Goal: Task Accomplishment & Management: Use online tool/utility

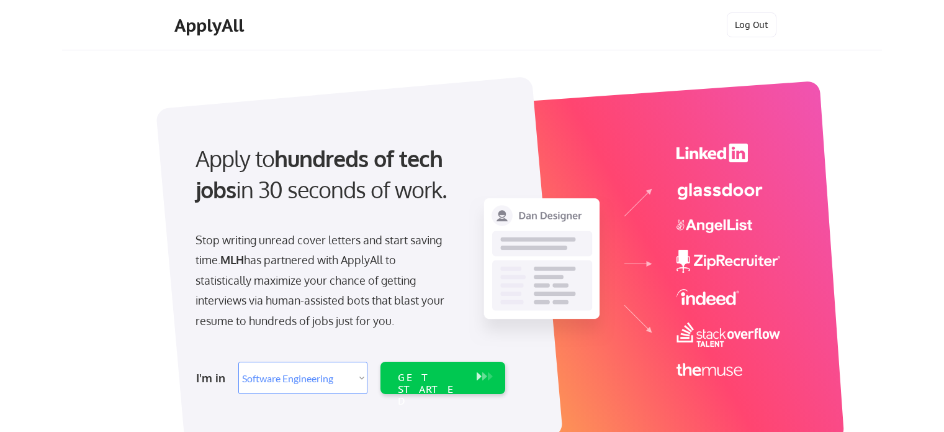
select select ""engineering""
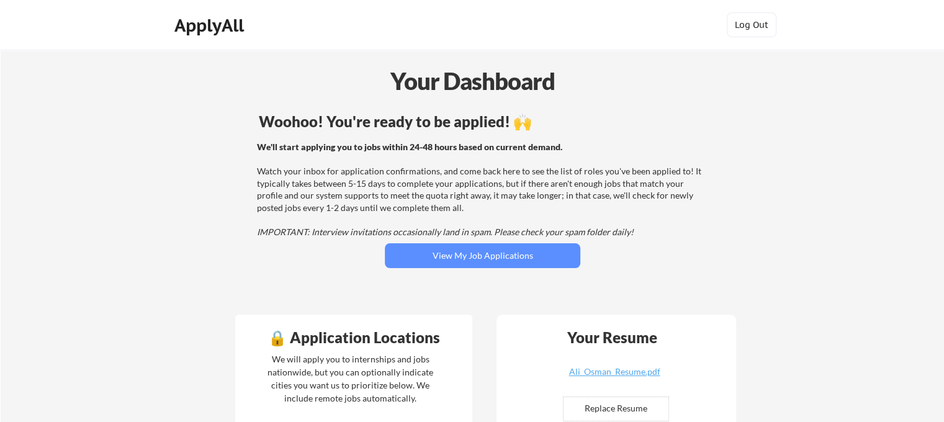
scroll to position [248, 0]
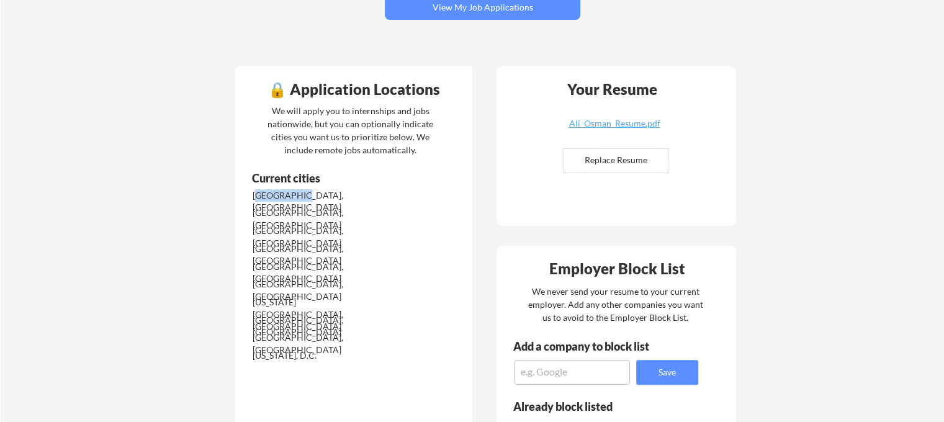
drag, startPoint x: 257, startPoint y: 194, endPoint x: 356, endPoint y: 197, distance: 99.4
click at [356, 197] on div "[GEOGRAPHIC_DATA], [GEOGRAPHIC_DATA]" at bounding box center [318, 201] width 131 height 24
click at [284, 114] on div "We will apply you to internships and jobs nationwide, but you can optionally in…" at bounding box center [350, 130] width 171 height 52
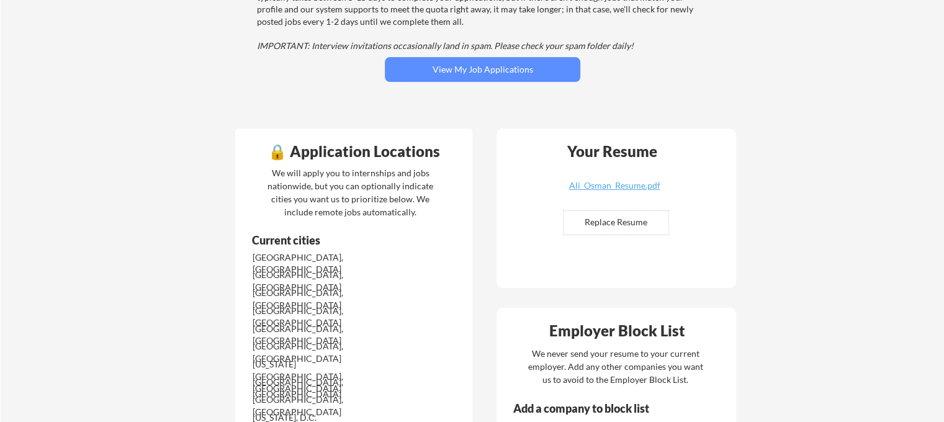
scroll to position [62, 0]
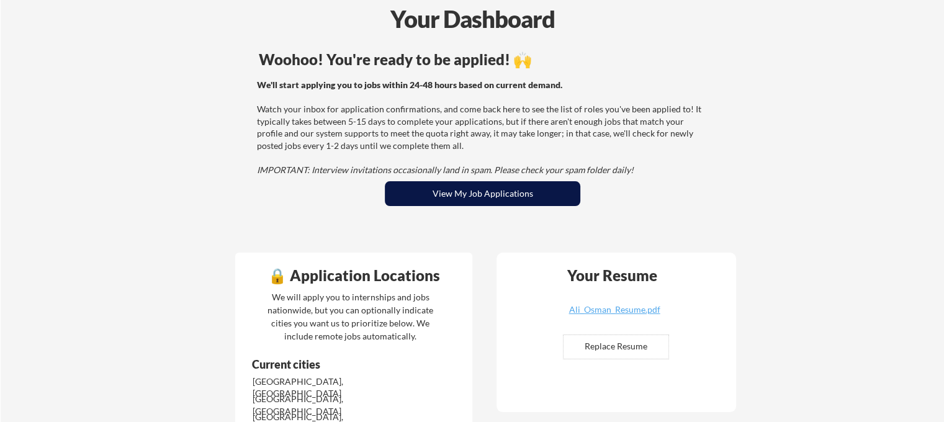
click at [425, 188] on button "View My Job Applications" at bounding box center [483, 193] width 196 height 25
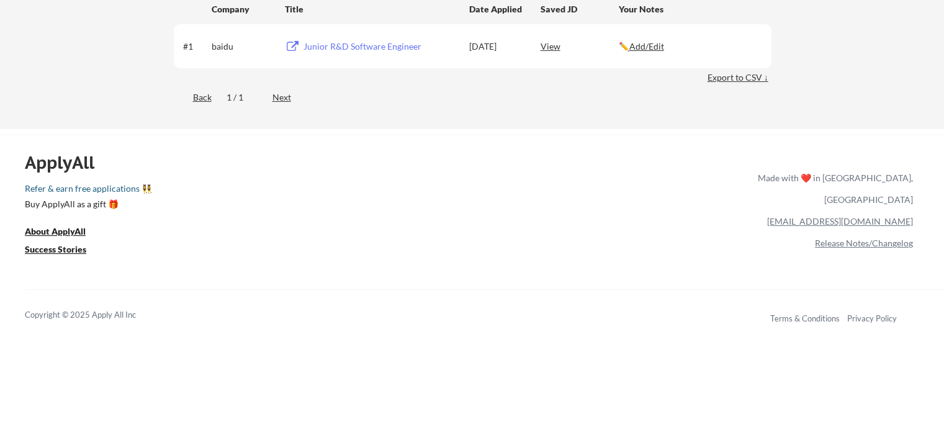
scroll to position [124, 0]
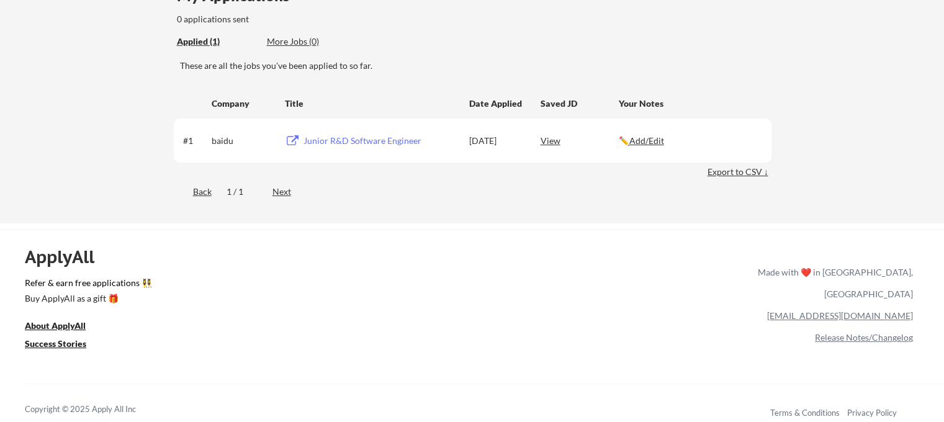
click at [316, 142] on div "Junior R&D Software Engineer" at bounding box center [381, 141] width 154 height 12
click at [546, 142] on div "View" at bounding box center [580, 140] width 78 height 22
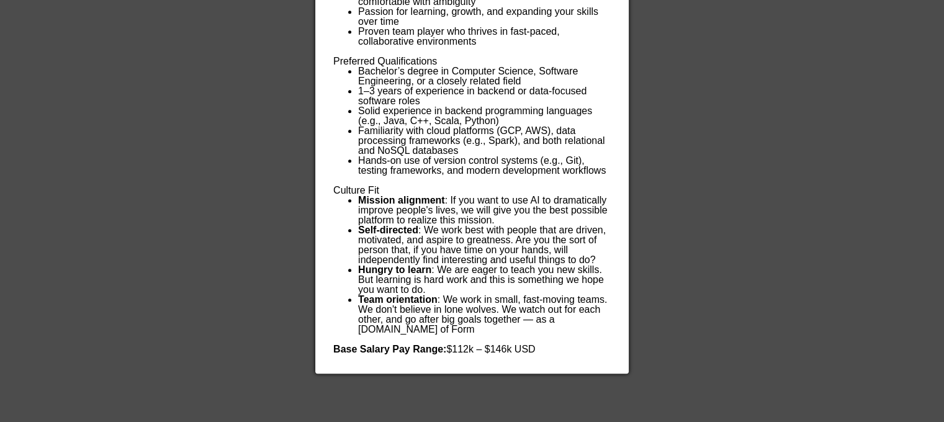
scroll to position [711, 0]
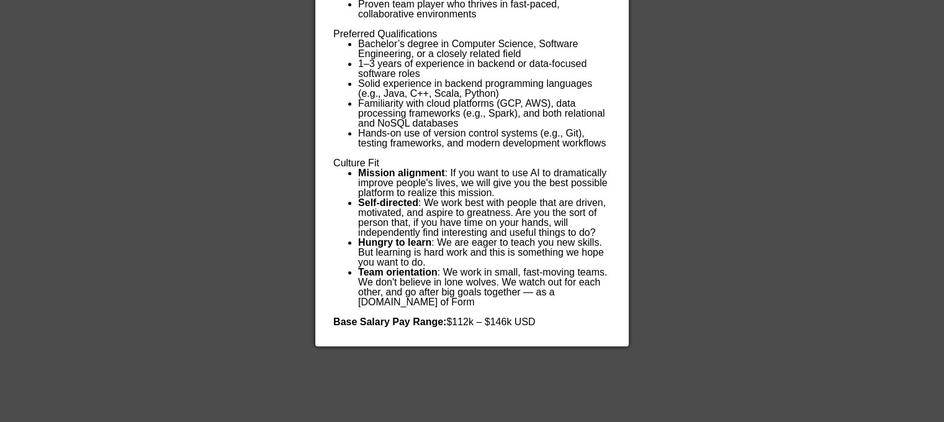
click at [550, 245] on li "Hungry to learn : We are eager to teach you new skills. But learning is hard wo…" at bounding box center [484, 253] width 252 height 30
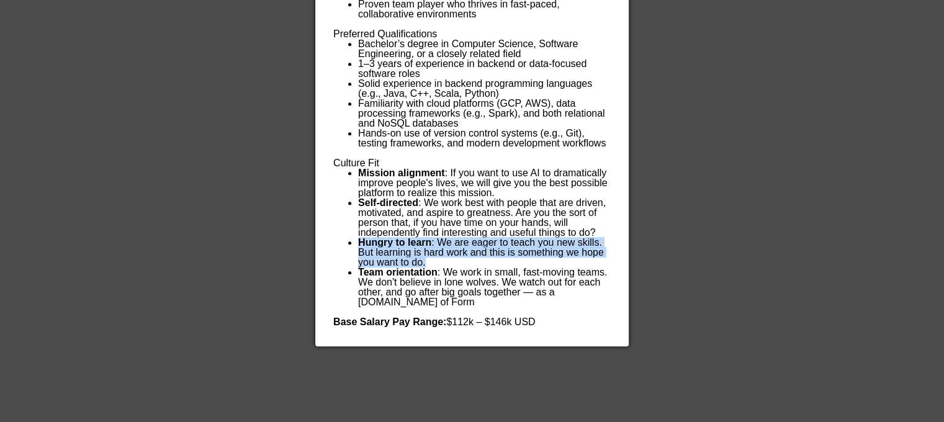
click at [550, 245] on li "Hungry to learn : We are eager to teach you new skills. But learning is hard wo…" at bounding box center [484, 253] width 252 height 30
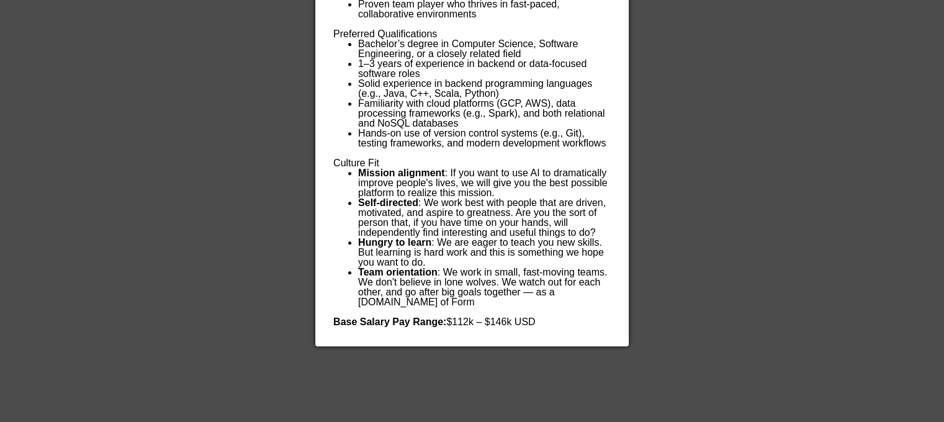
click at [689, 240] on div at bounding box center [472, 211] width 944 height 422
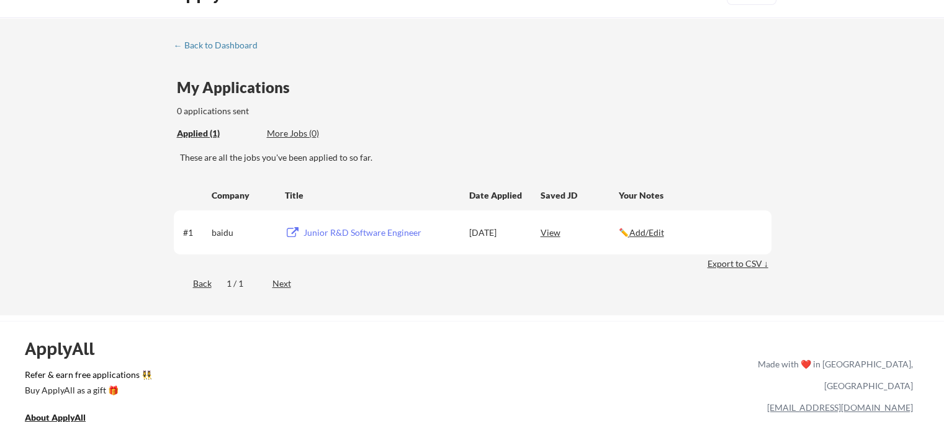
scroll to position [0, 0]
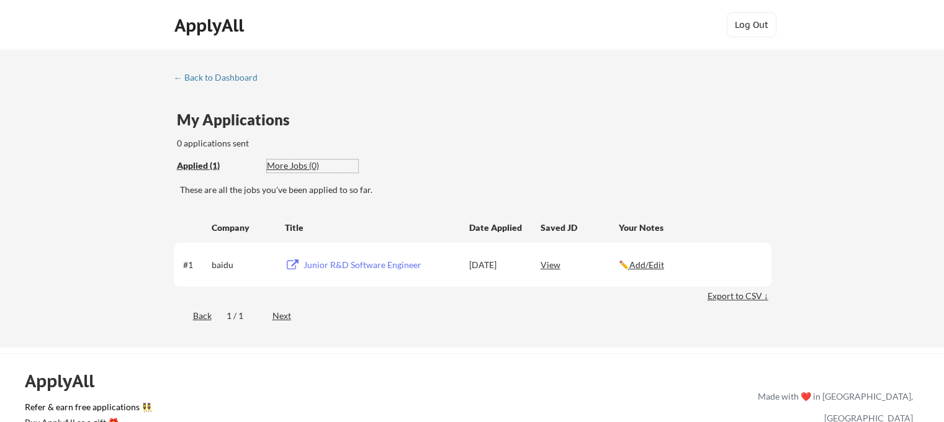
click at [289, 162] on div "More Jobs (0)" at bounding box center [312, 166] width 91 height 12
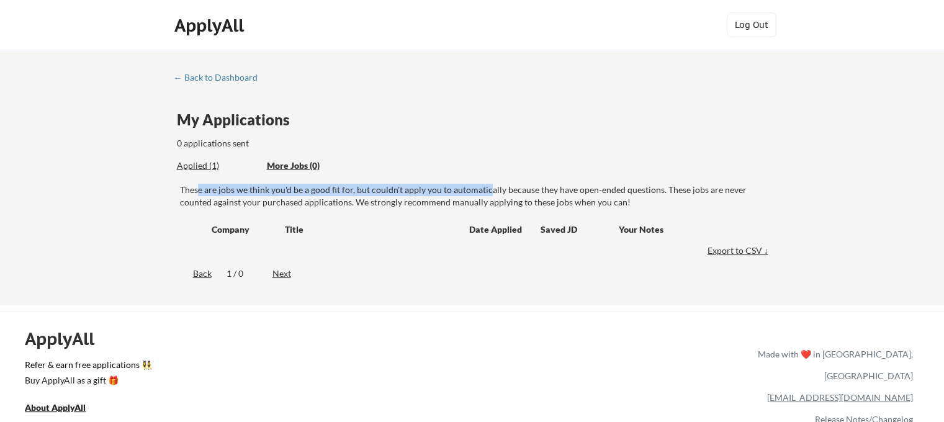
drag, startPoint x: 196, startPoint y: 186, endPoint x: 489, endPoint y: 192, distance: 293.2
click at [489, 192] on div "These are jobs we think you'd be a good fit for, but couldn't apply you to auto…" at bounding box center [476, 196] width 592 height 24
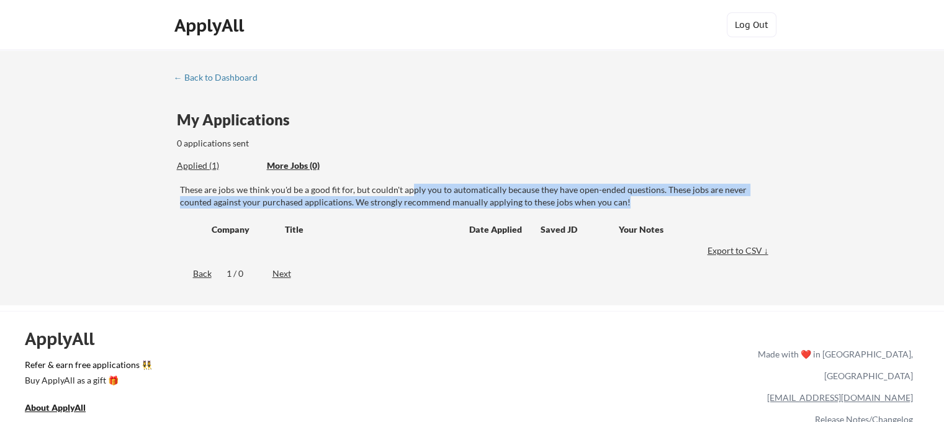
drag, startPoint x: 411, startPoint y: 189, endPoint x: 620, endPoint y: 179, distance: 208.9
click at [620, 179] on div "← Back to Dashboard My Applications 0 applications sent Applied (1) More Jobs (…" at bounding box center [472, 180] width 621 height 215
click at [612, 167] on div at bounding box center [612, 167] width 0 height 0
click at [620, 179] on div "← Back to Dashboard My Applications 0 applications sent Applied (1) More Jobs (…" at bounding box center [472, 180] width 621 height 215
click at [622, 182] on div "← Back to Dashboard My Applications 0 applications sent Applied (1) More Jobs (…" at bounding box center [472, 180] width 621 height 215
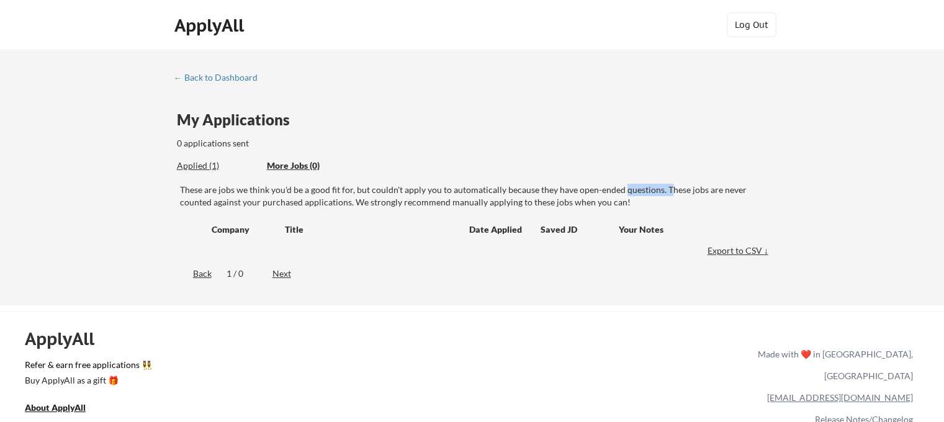
drag, startPoint x: 623, startPoint y: 188, endPoint x: 666, endPoint y: 192, distance: 43.7
click at [666, 192] on div "These are jobs we think you'd be a good fit for, but couldn't apply you to auto…" at bounding box center [476, 196] width 592 height 24
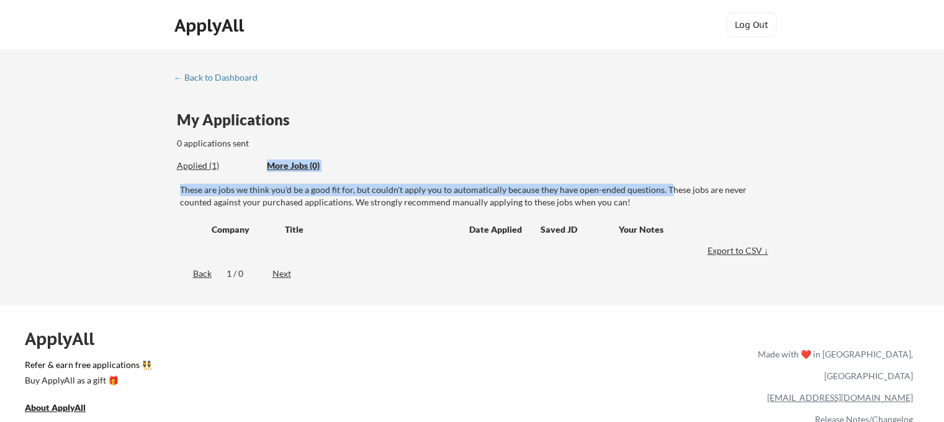
drag, startPoint x: 668, startPoint y: 192, endPoint x: 318, endPoint y: 178, distance: 350.5
click at [318, 178] on div "← Back to Dashboard My Applications 0 applications sent Applied (1) More Jobs (…" at bounding box center [472, 180] width 621 height 215
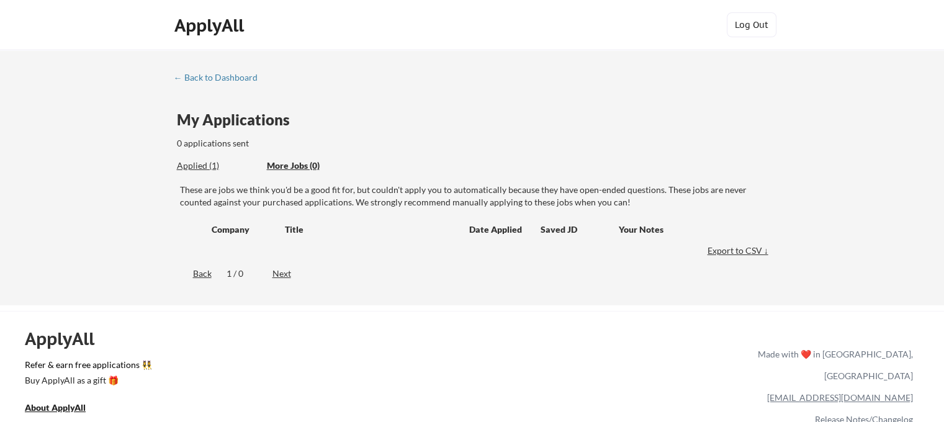
click at [318, 178] on div "Applied (1) More Jobs (0)" at bounding box center [267, 165] width 181 height 25
drag, startPoint x: 347, startPoint y: 197, endPoint x: 584, endPoint y: 198, distance: 237.2
click at [584, 198] on div "These are jobs we think you'd be a good fit for, but couldn't apply you to auto…" at bounding box center [476, 196] width 592 height 24
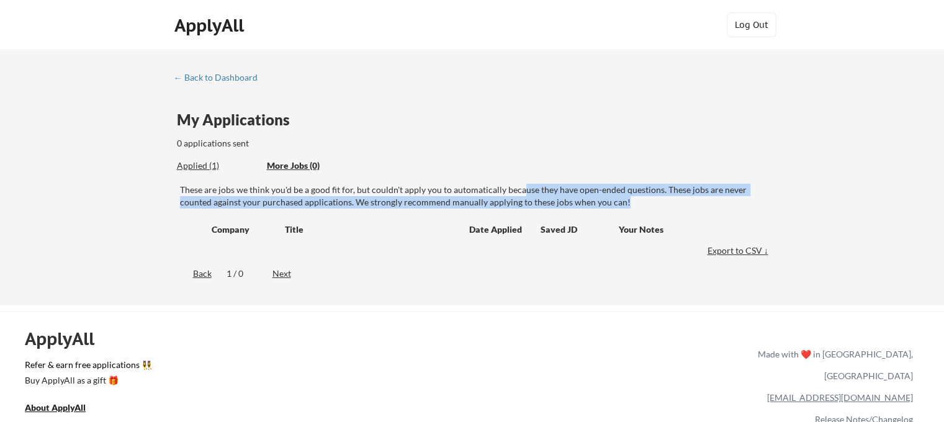
drag, startPoint x: 636, startPoint y: 197, endPoint x: 520, endPoint y: 190, distance: 116.3
click at [520, 190] on div "These are jobs we think you'd be a good fit for, but couldn't apply you to auto…" at bounding box center [476, 196] width 592 height 24
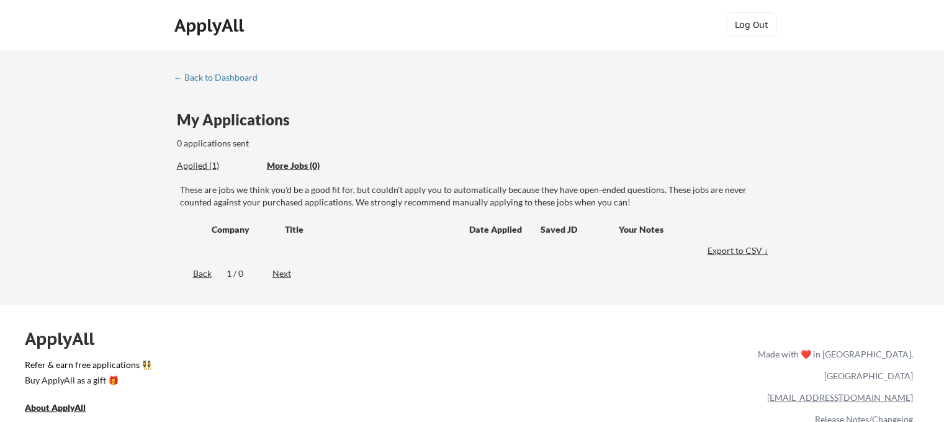
click at [188, 168] on div "Applied (1)" at bounding box center [217, 166] width 81 height 12
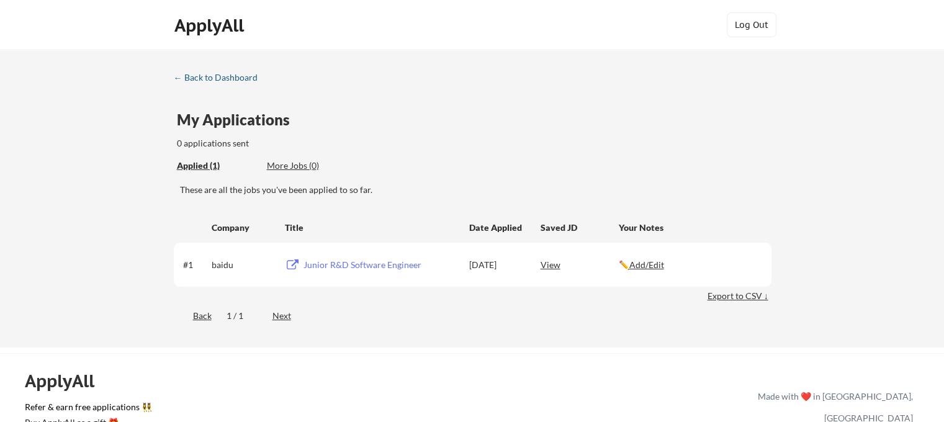
click at [201, 76] on div "← Back to Dashboard" at bounding box center [220, 77] width 93 height 9
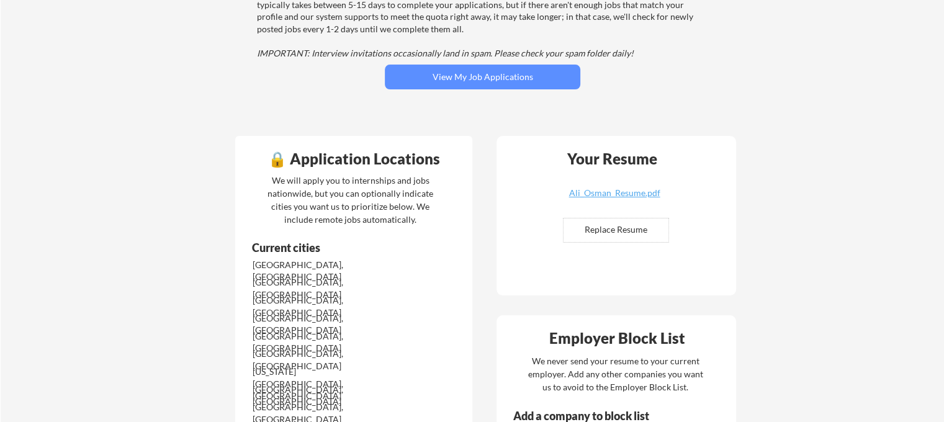
scroll to position [186, 0]
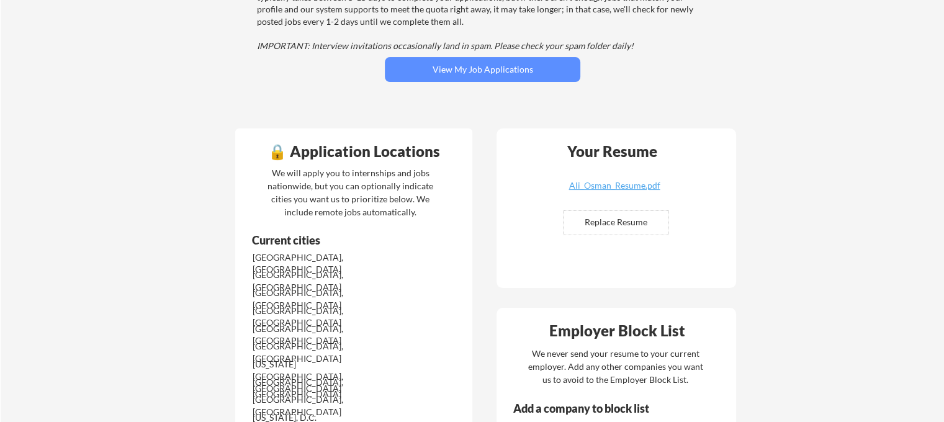
drag, startPoint x: 278, startPoint y: 121, endPoint x: 359, endPoint y: 166, distance: 92.3
click at [359, 166] on div "🔒 Application Locations We will apply you to internships and jobs nationwide, b…" at bounding box center [353, 314] width 237 height 370
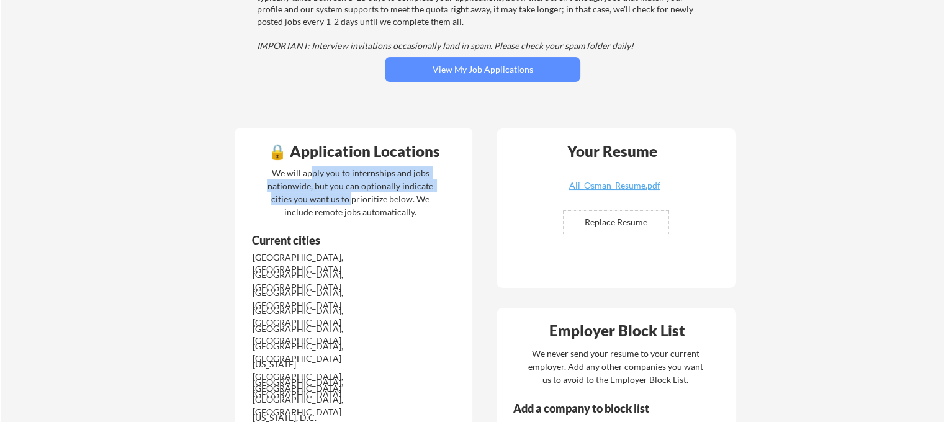
drag, startPoint x: 313, startPoint y: 172, endPoint x: 351, endPoint y: 197, distance: 45.8
click at [351, 197] on div "We will apply you to internships and jobs nationwide, but you can optionally in…" at bounding box center [350, 192] width 171 height 52
drag, startPoint x: 294, startPoint y: 177, endPoint x: 360, endPoint y: 196, distance: 69.0
click at [360, 196] on div "We will apply you to internships and jobs nationwide, but you can optionally in…" at bounding box center [350, 192] width 171 height 52
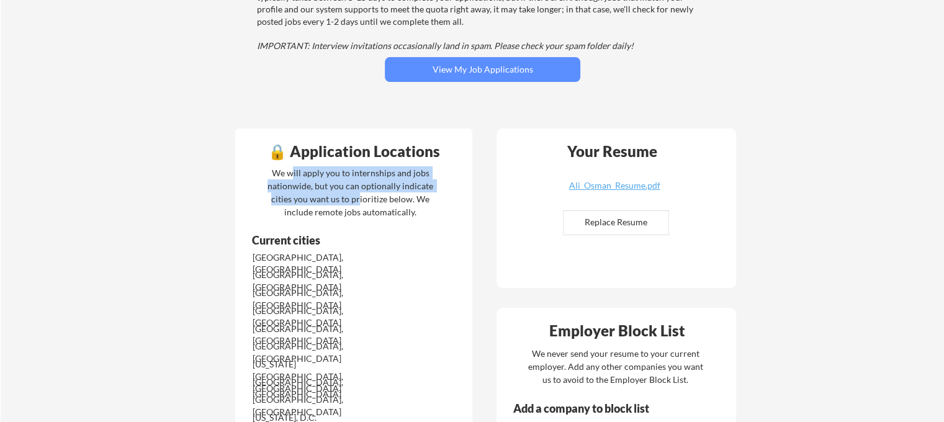
click at [360, 196] on div "We will apply you to internships and jobs nationwide, but you can optionally in…" at bounding box center [350, 192] width 171 height 52
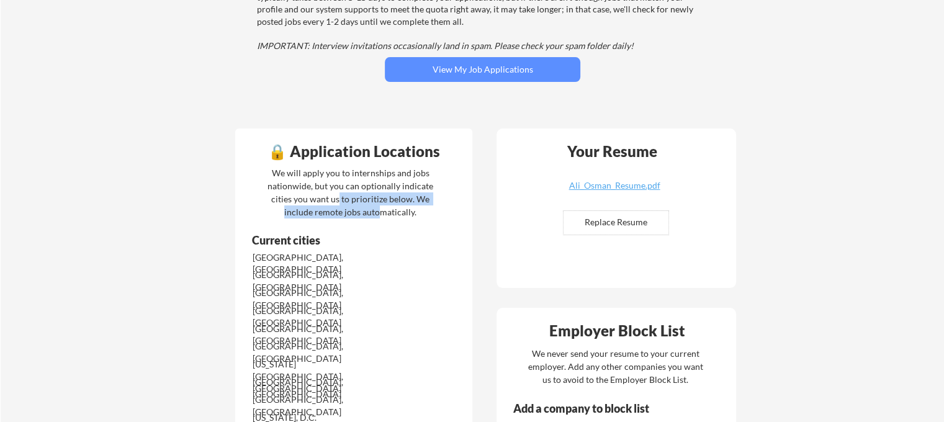
drag, startPoint x: 340, startPoint y: 199, endPoint x: 391, endPoint y: 214, distance: 53.8
click at [391, 214] on div "We will apply you to internships and jobs nationwide, but you can optionally in…" at bounding box center [350, 192] width 171 height 52
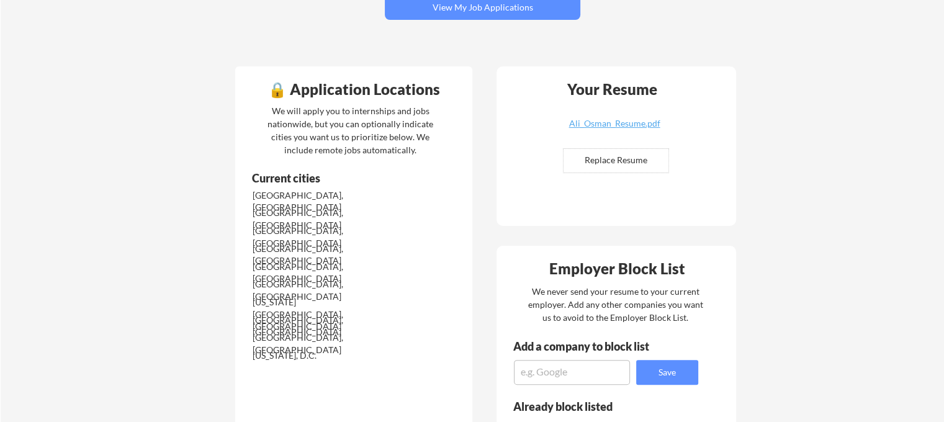
scroll to position [310, 0]
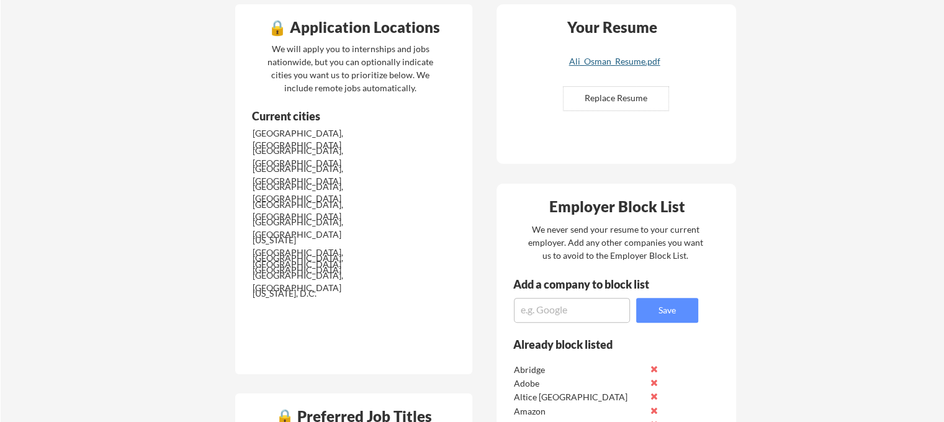
click at [609, 60] on div "Ali_Osman_Resume.pdf" at bounding box center [615, 61] width 148 height 9
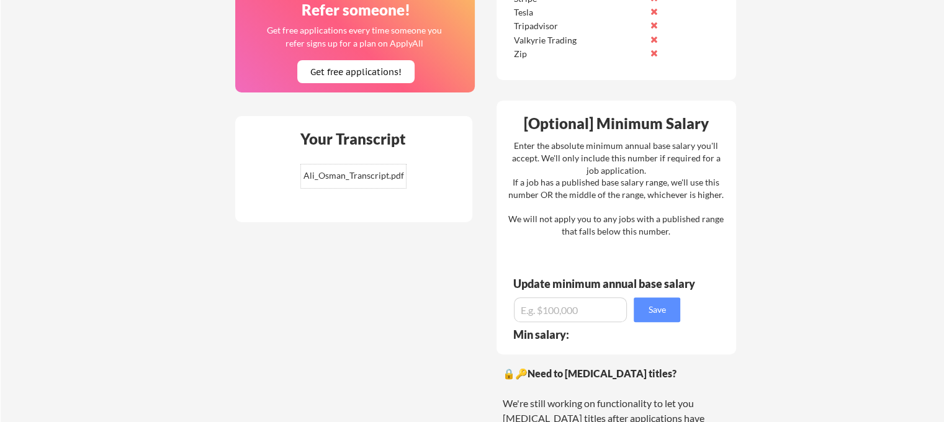
scroll to position [1242, 0]
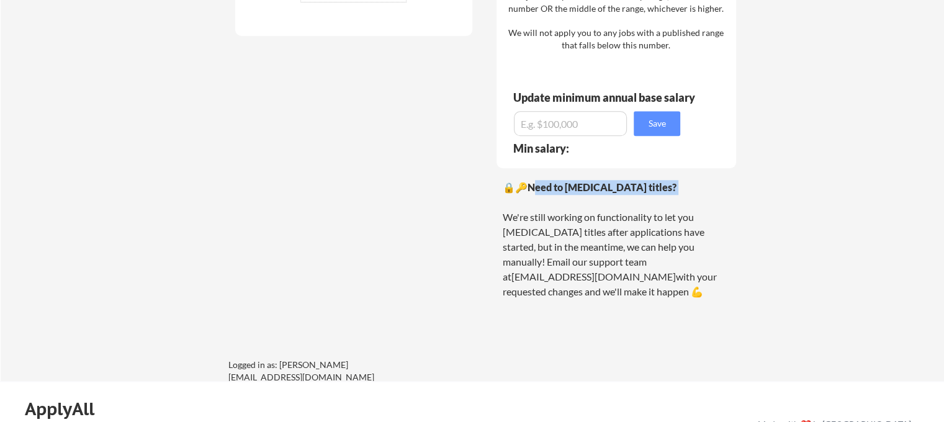
drag, startPoint x: 536, startPoint y: 191, endPoint x: 728, endPoint y: 197, distance: 192.6
click at [728, 197] on div "🔒🔑 Need to change your job titles? We're still working on functionality to let …" at bounding box center [616, 239] width 227 height 119
click at [720, 194] on div at bounding box center [720, 194] width 0 height 0
click at [727, 201] on div "🔒🔑 Need to change your job titles? We're still working on functionality to let …" at bounding box center [616, 239] width 227 height 119
drag, startPoint x: 692, startPoint y: 220, endPoint x: 607, endPoint y: 222, distance: 85.1
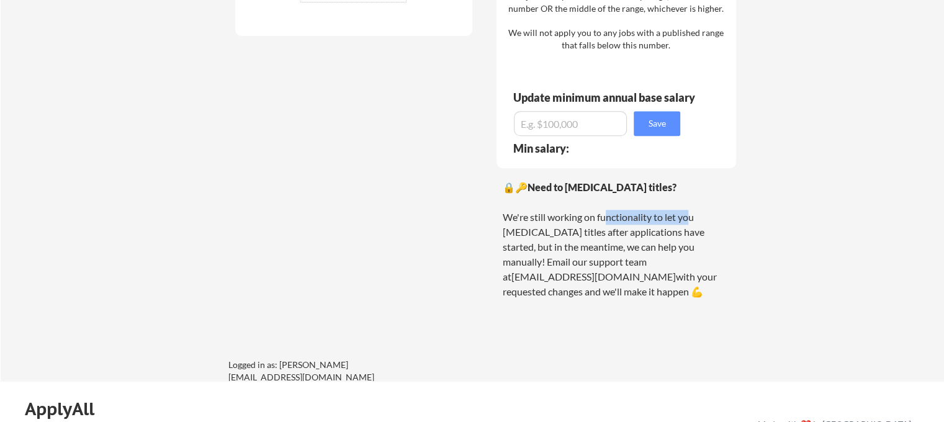
click at [607, 222] on div "🔒🔑 Need to change your job titles? We're still working on functionality to let …" at bounding box center [616, 239] width 227 height 119
drag, startPoint x: 540, startPoint y: 228, endPoint x: 589, endPoint y: 224, distance: 48.6
click at [589, 224] on div "🔒🔑 Need to change your job titles? We're still working on functionality to let …" at bounding box center [616, 239] width 227 height 119
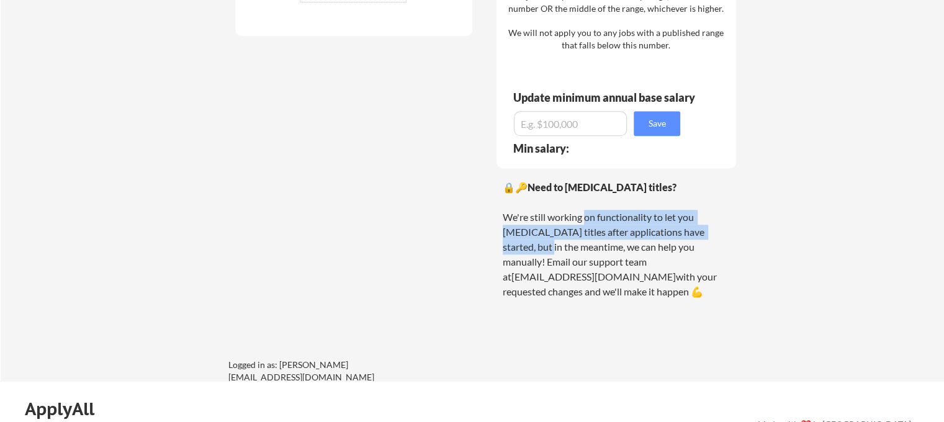
drag, startPoint x: 589, startPoint y: 224, endPoint x: 707, endPoint y: 226, distance: 118.0
click at [707, 226] on div "🔒🔑 Need to change your job titles? We're still working on functionality to let …" at bounding box center [616, 239] width 227 height 119
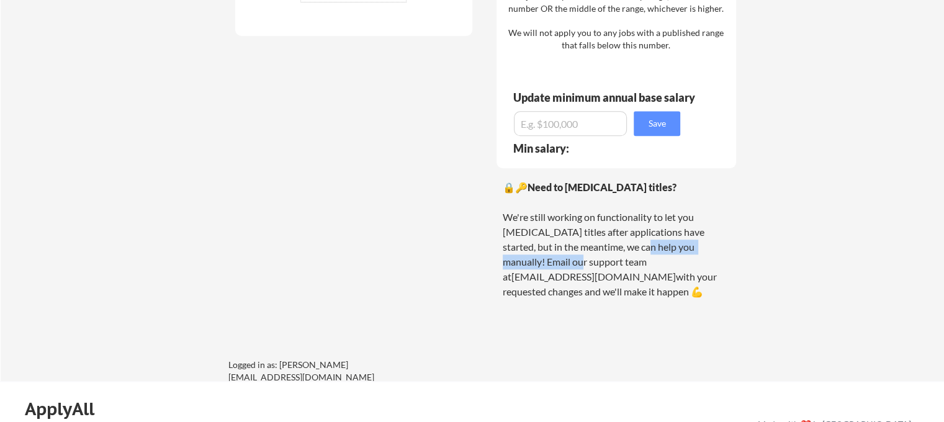
drag, startPoint x: 585, startPoint y: 240, endPoint x: 715, endPoint y: 242, distance: 129.8
click at [715, 242] on div "🔒🔑 Need to change your job titles? We're still working on functionality to let …" at bounding box center [616, 239] width 227 height 119
drag, startPoint x: 715, startPoint y: 242, endPoint x: 714, endPoint y: 250, distance: 8.7
click at [714, 250] on div "🔒🔑 Need to change your job titles? We're still working on functionality to let …" at bounding box center [616, 239] width 227 height 119
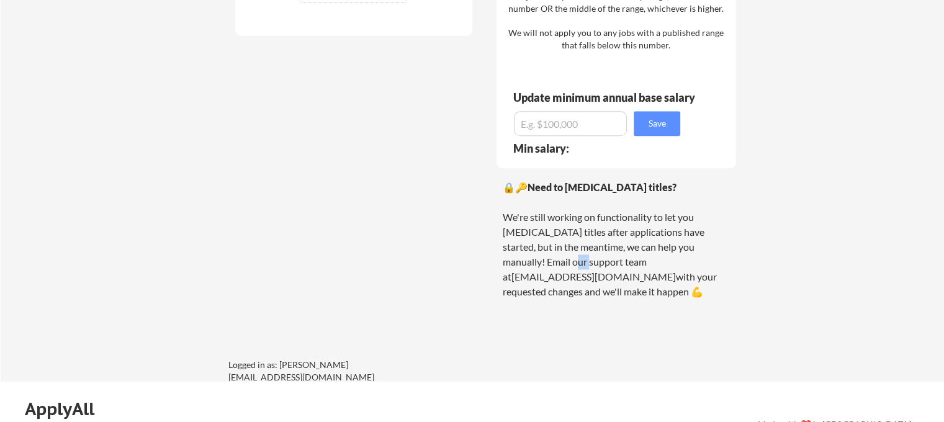
click at [714, 250] on div "🔒🔑 Need to change your job titles? We're still working on functionality to let …" at bounding box center [616, 239] width 227 height 119
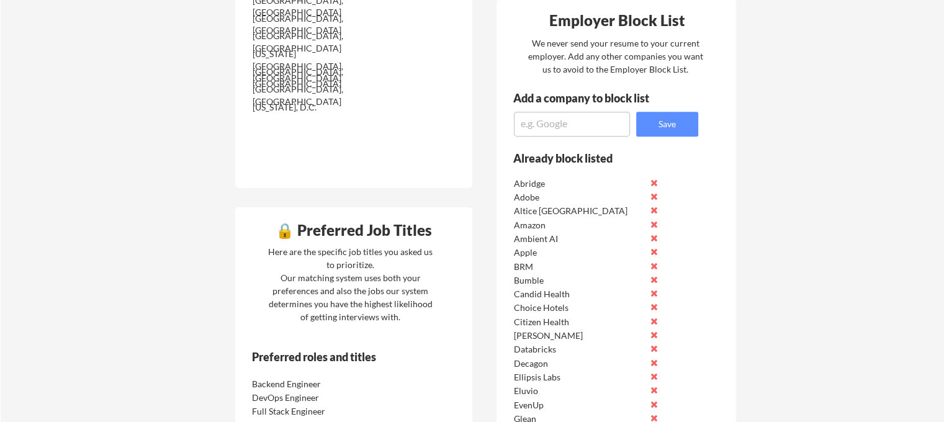
scroll to position [745, 0]
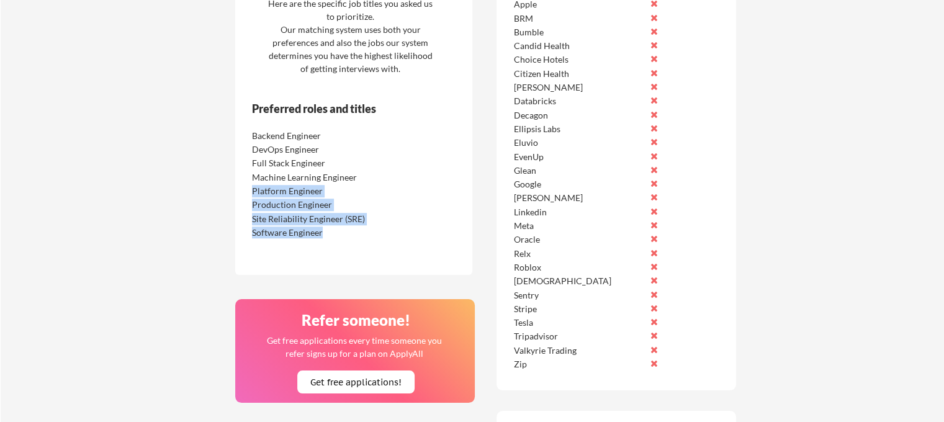
drag, startPoint x: 382, startPoint y: 227, endPoint x: 304, endPoint y: 167, distance: 98.2
click at [304, 167] on div "Backend Engineer DevOps Engineer Full Stack Engineer Machine Learning Engineer …" at bounding box center [327, 183] width 156 height 111
click at [304, 167] on div "Full Stack Engineer" at bounding box center [317, 163] width 131 height 12
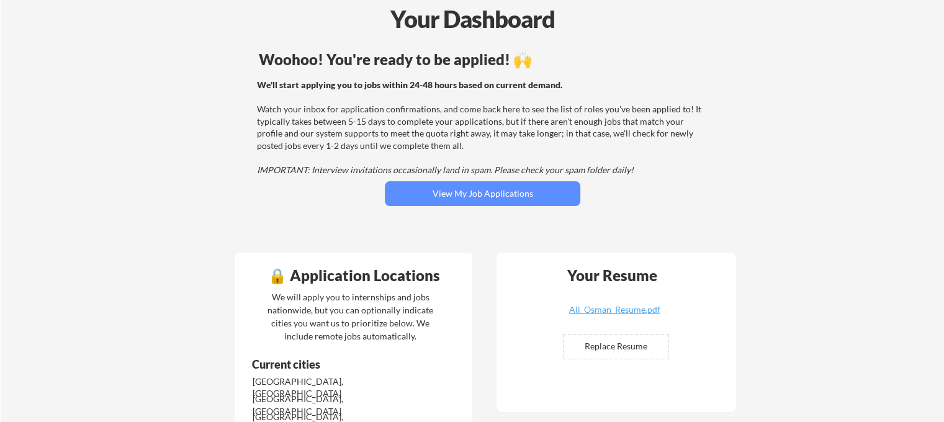
scroll to position [0, 0]
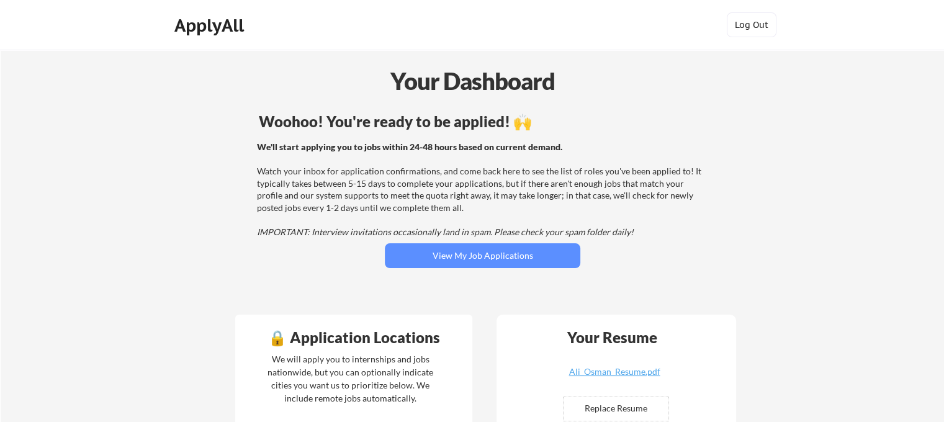
click at [365, 191] on div "We'll start applying you to jobs within 24-48 hours based on current demand. Wa…" at bounding box center [481, 189] width 448 height 97
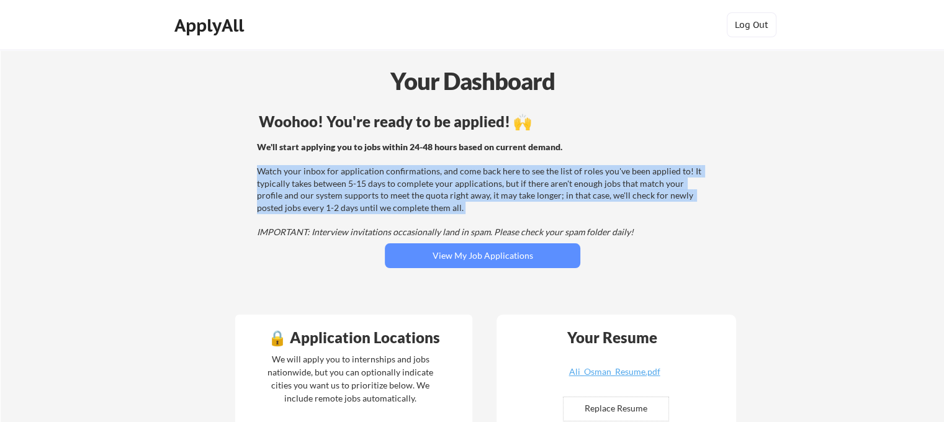
click at [365, 191] on div "We'll start applying you to jobs within 24-48 hours based on current demand. Wa…" at bounding box center [481, 189] width 448 height 97
click at [365, 209] on div "We'll start applying you to jobs within 24-48 hours based on current demand. Wa…" at bounding box center [481, 189] width 448 height 97
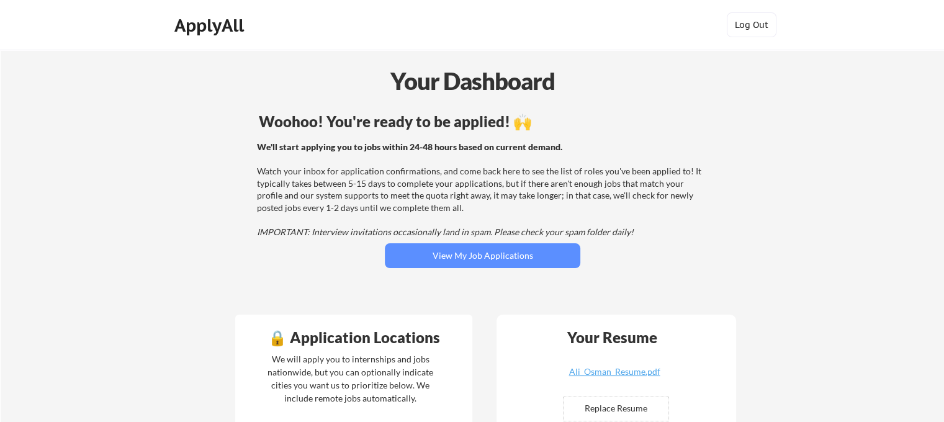
click at [319, 225] on div "We'll start applying you to jobs within 24-48 hours based on current demand. Wa…" at bounding box center [481, 189] width 448 height 97
click at [338, 232] on em "IMPORTANT: Interview invitations occasionally land in spam. Please check your s…" at bounding box center [445, 232] width 377 height 11
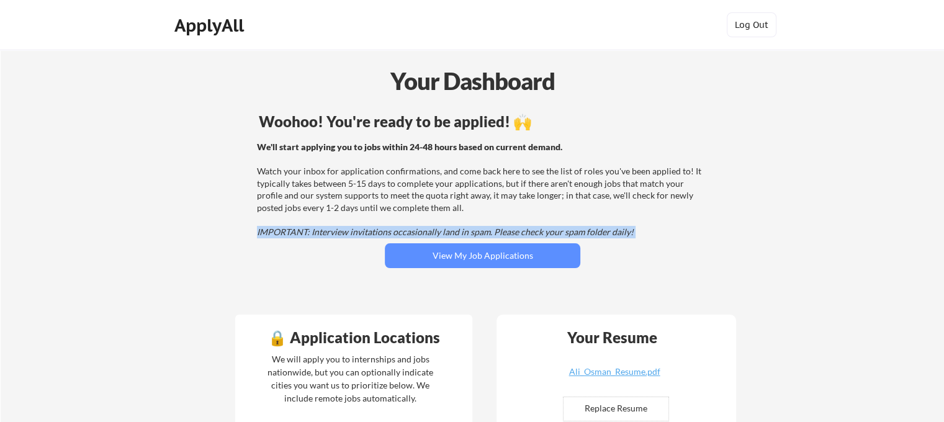
click at [338, 232] on em "IMPORTANT: Interview invitations occasionally land in spam. Please check your s…" at bounding box center [445, 232] width 377 height 11
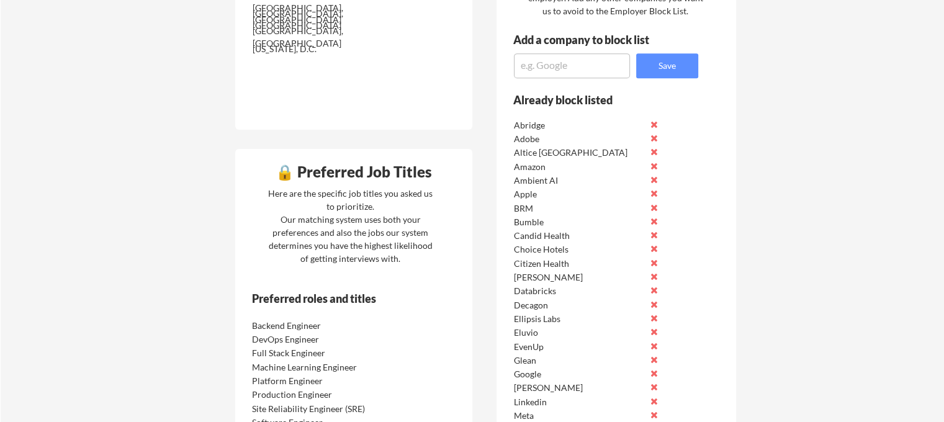
scroll to position [559, 0]
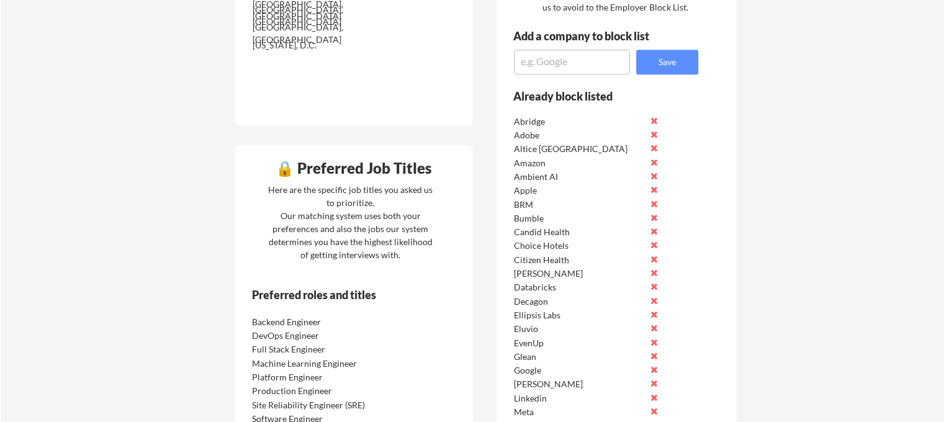
click at [654, 122] on button at bounding box center [654, 120] width 9 height 9
click at [654, 130] on button at bounding box center [654, 134] width 9 height 9
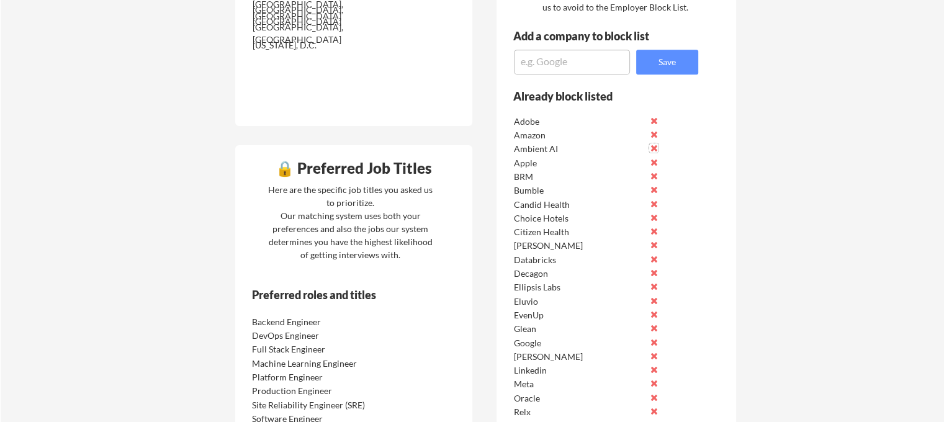
click at [654, 147] on button at bounding box center [654, 147] width 9 height 9
click at [654, 161] on button at bounding box center [654, 162] width 9 height 9
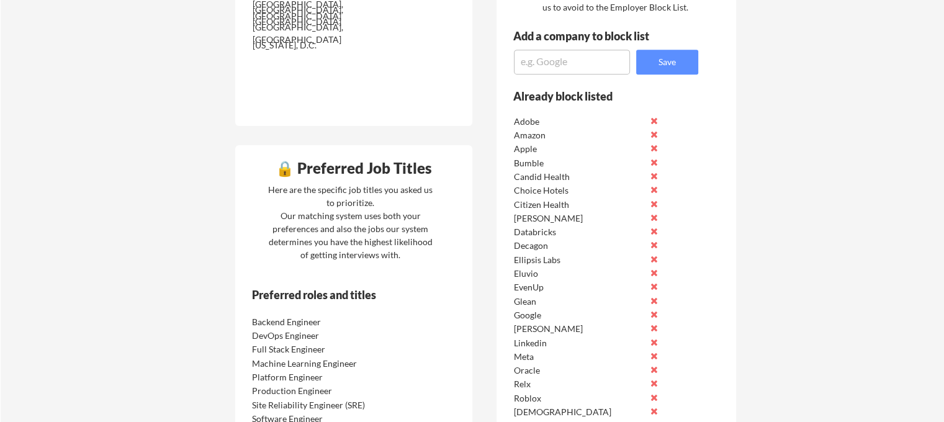
click at [654, 161] on button at bounding box center [654, 162] width 9 height 9
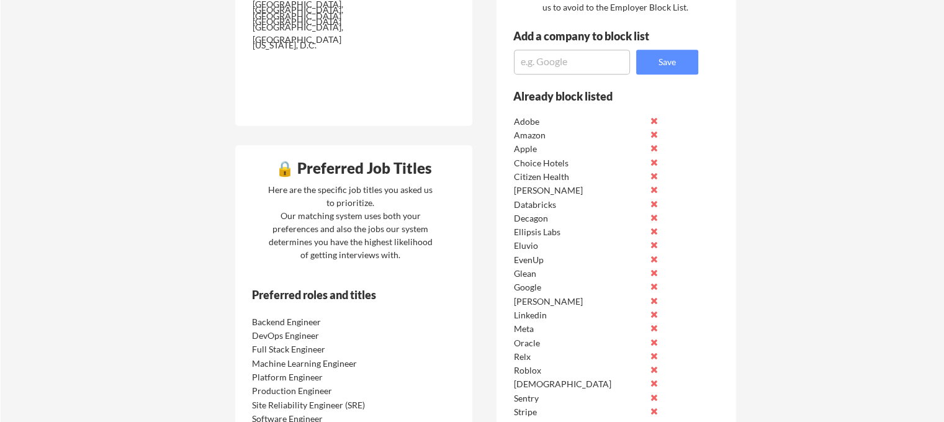
click at [654, 161] on button at bounding box center [654, 162] width 9 height 9
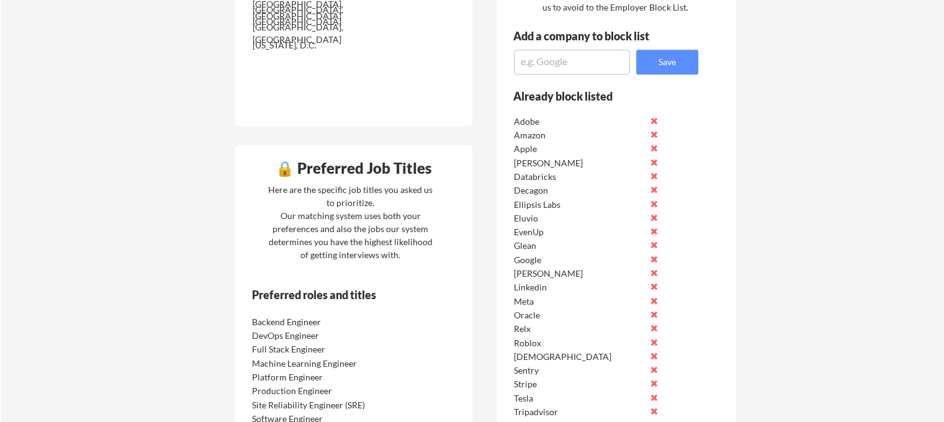
click at [654, 161] on button at bounding box center [654, 162] width 9 height 9
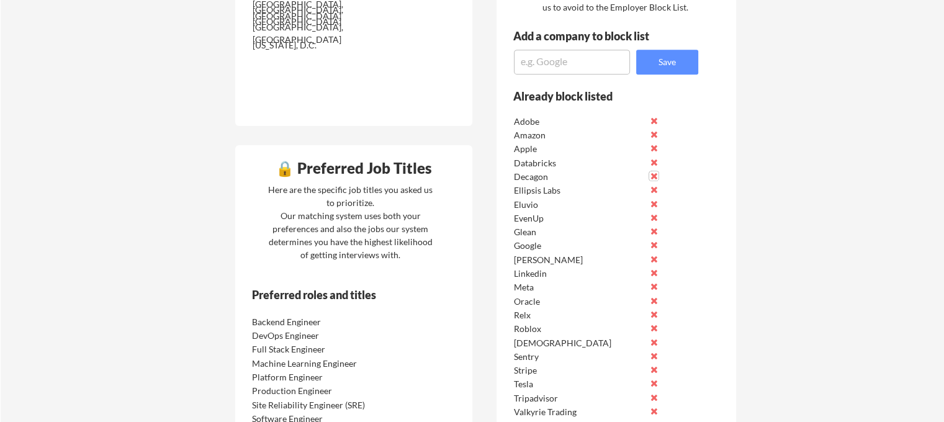
click at [653, 176] on button at bounding box center [654, 175] width 9 height 9
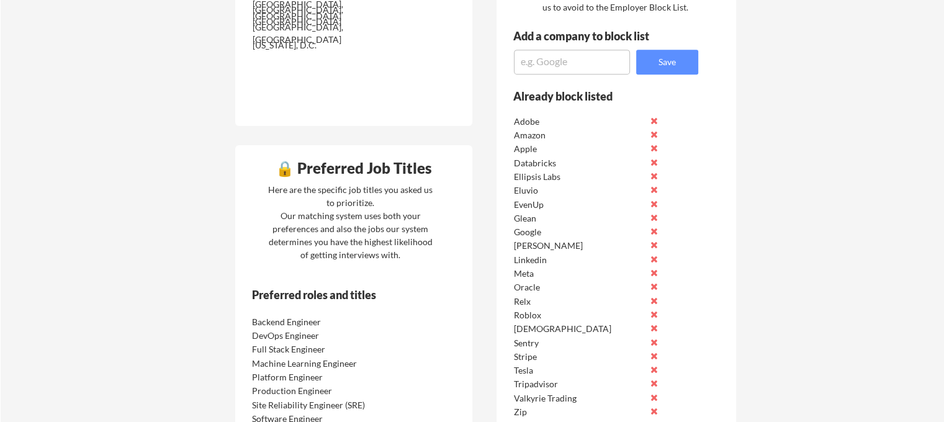
click at [653, 176] on button at bounding box center [654, 175] width 9 height 9
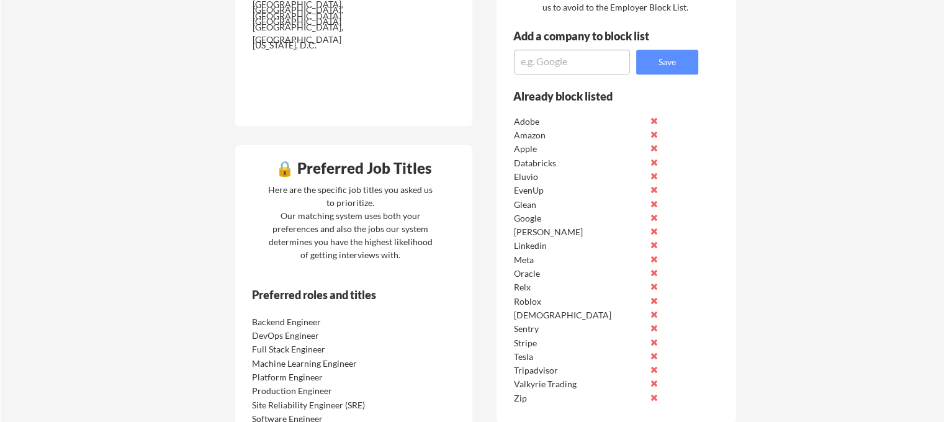
click at [653, 176] on button at bounding box center [654, 175] width 9 height 9
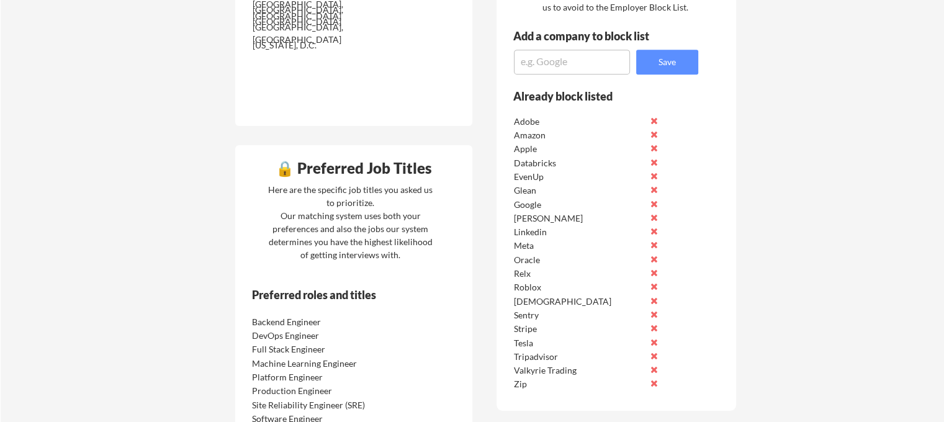
click at [653, 176] on button at bounding box center [654, 175] width 9 height 9
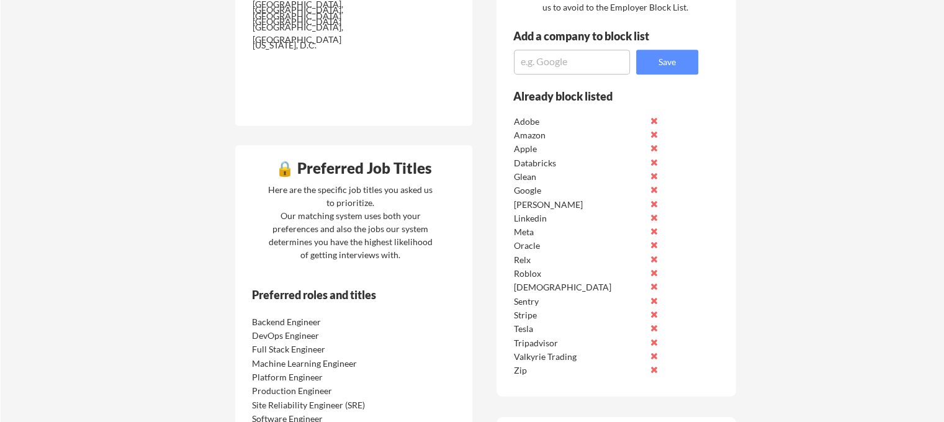
click at [653, 176] on button at bounding box center [654, 175] width 9 height 9
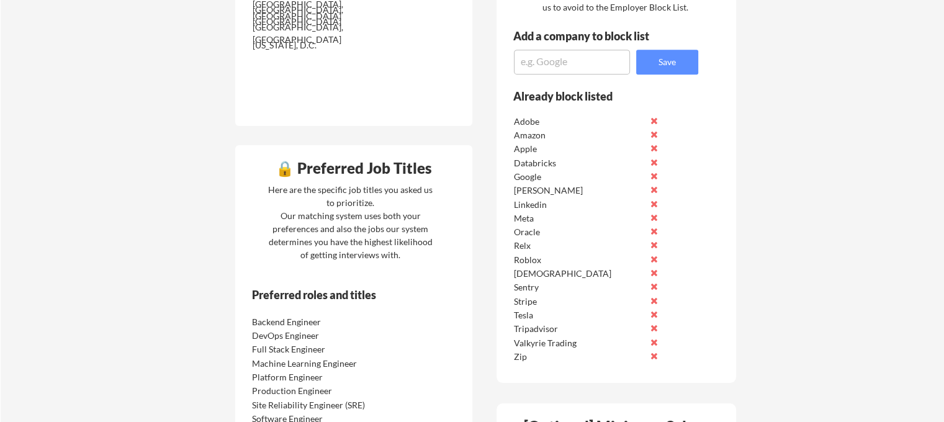
click at [654, 188] on button at bounding box center [654, 189] width 9 height 9
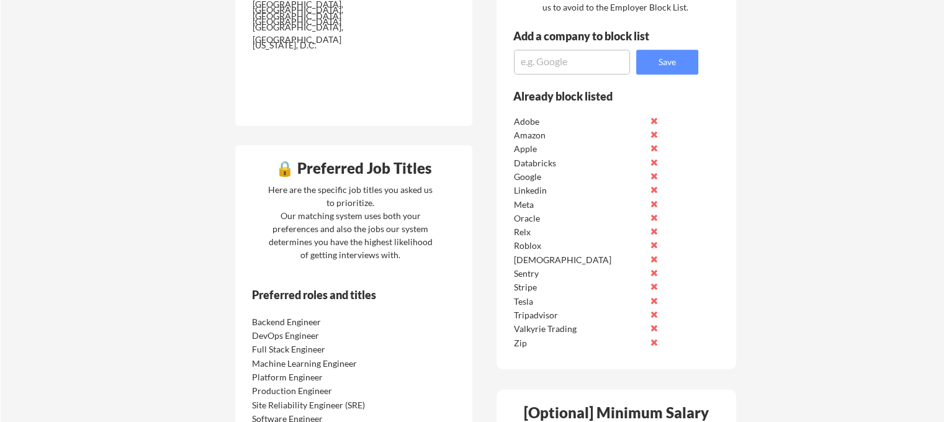
click at [655, 230] on button at bounding box center [654, 231] width 9 height 9
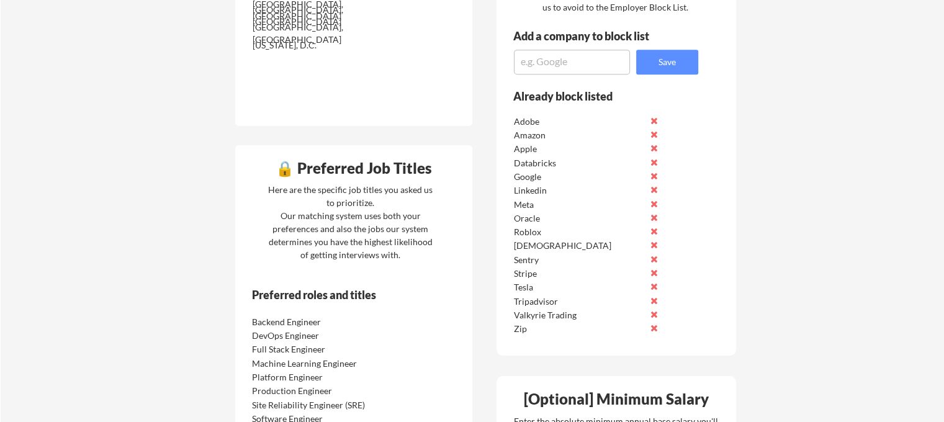
click at [657, 243] on button at bounding box center [654, 244] width 9 height 9
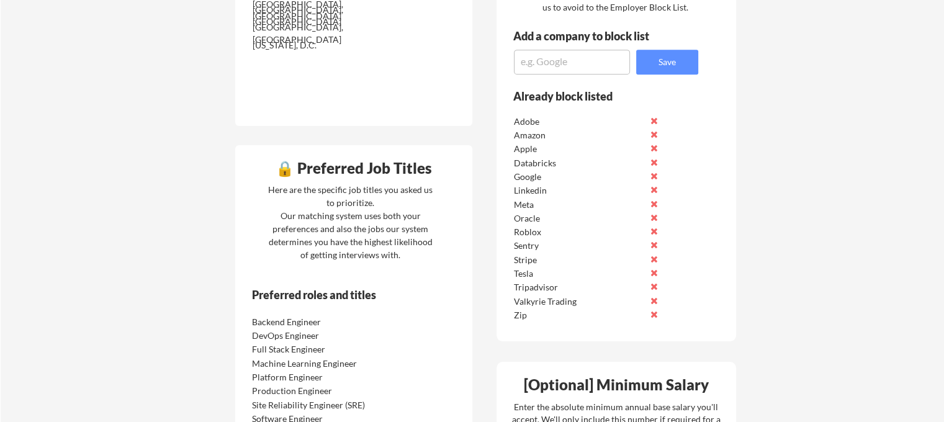
click at [654, 299] on button at bounding box center [654, 300] width 9 height 9
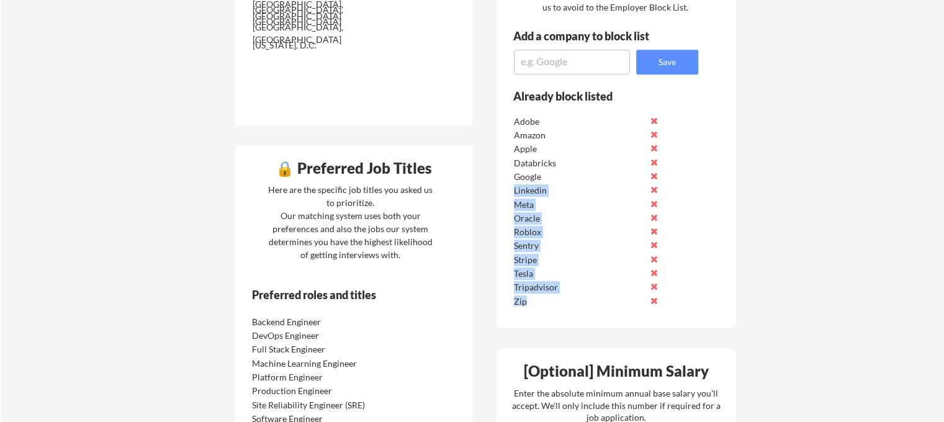
drag, startPoint x: 633, startPoint y: 296, endPoint x: 573, endPoint y: 171, distance: 138.9
click at [573, 171] on div "Adobe Amazon Apple Databricks Google Linkedin Meta Oracle Roblox Sentry Stripe …" at bounding box center [600, 209] width 177 height 194
click at [591, 199] on div "Meta" at bounding box center [579, 205] width 131 height 12
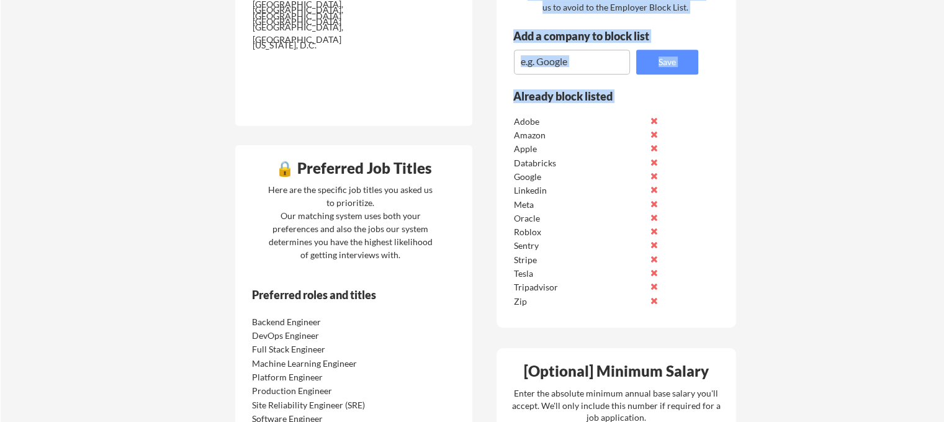
drag, startPoint x: 486, startPoint y: 117, endPoint x: 551, endPoint y: 314, distance: 207.6
click at [551, 314] on div "🔒 Application Locations We will apply you to internships and jobs nationwide, b…" at bounding box center [486, 280] width 522 height 1071
click at [551, 317] on div "Already block listed Adobe Amazon Apple Databricks Google Linkedin Meta Oracle …" at bounding box center [598, 203] width 202 height 229
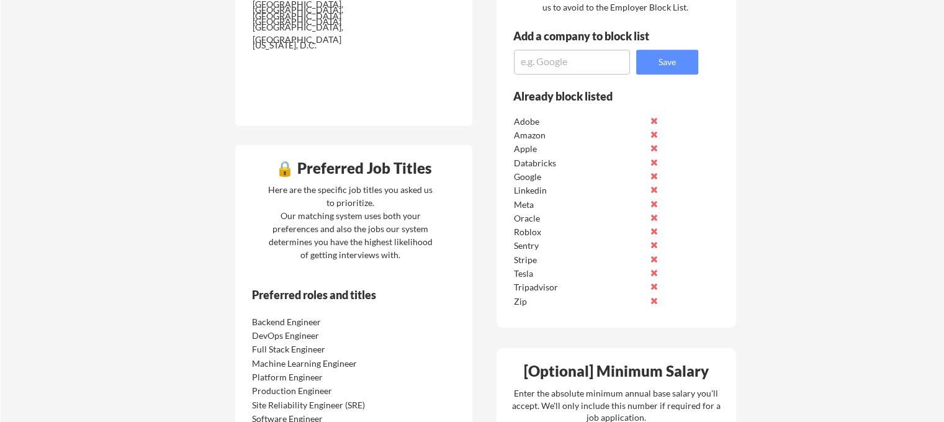
drag, startPoint x: 551, startPoint y: 317, endPoint x: 530, endPoint y: 334, distance: 27.0
click at [530, 334] on div "🔒 Application Locations We will apply you to internships and jobs nationwide, b…" at bounding box center [486, 280] width 522 height 1071
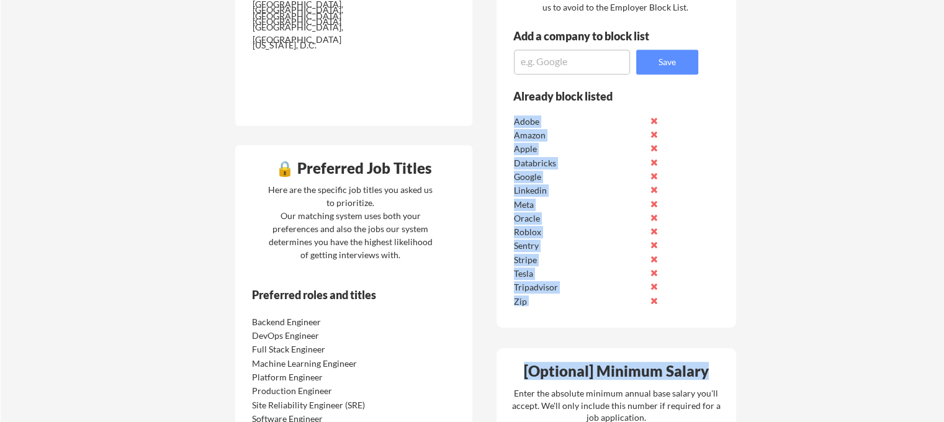
drag, startPoint x: 525, startPoint y: 358, endPoint x: 511, endPoint y: 271, distance: 88.7
click at [511, 271] on div "Your Resume Ali_Osman_Resume.pdf Replace Resume ✅ Replaced! Employer Block List…" at bounding box center [617, 237] width 240 height 962
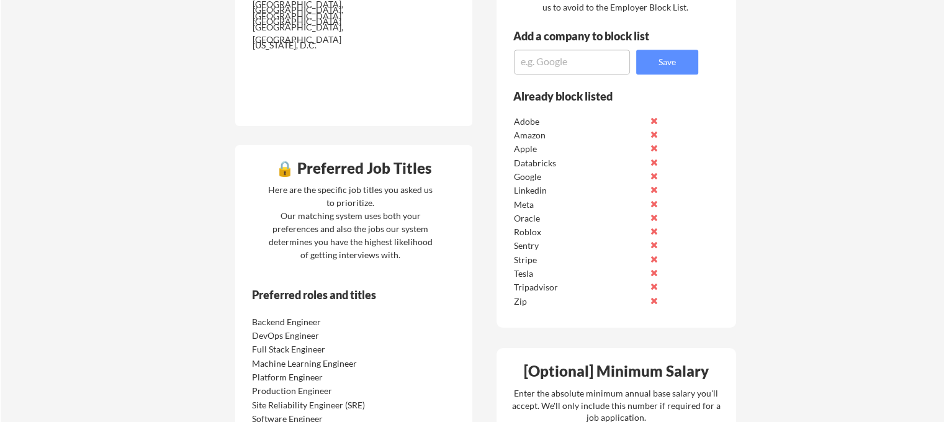
click at [511, 271] on div "Already block listed Adobe Amazon Apple Databricks Google Linkedin Meta Oracle …" at bounding box center [598, 203] width 202 height 229
click at [658, 243] on button at bounding box center [654, 244] width 9 height 9
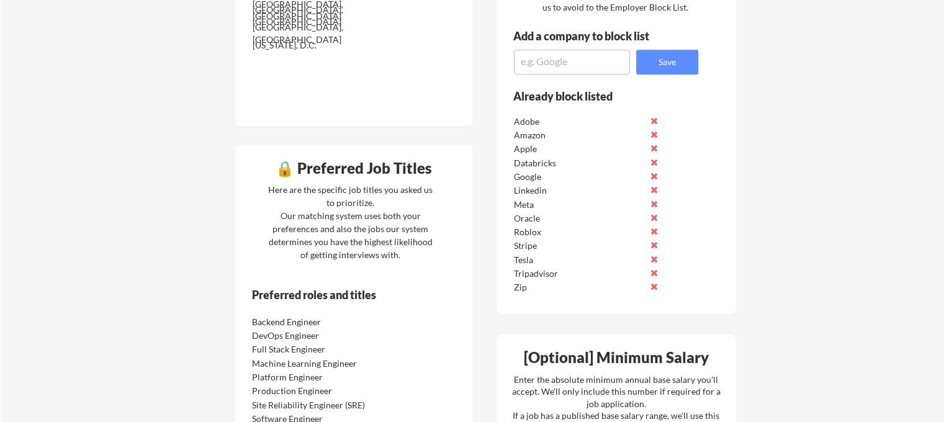
click at [658, 243] on button at bounding box center [654, 244] width 9 height 9
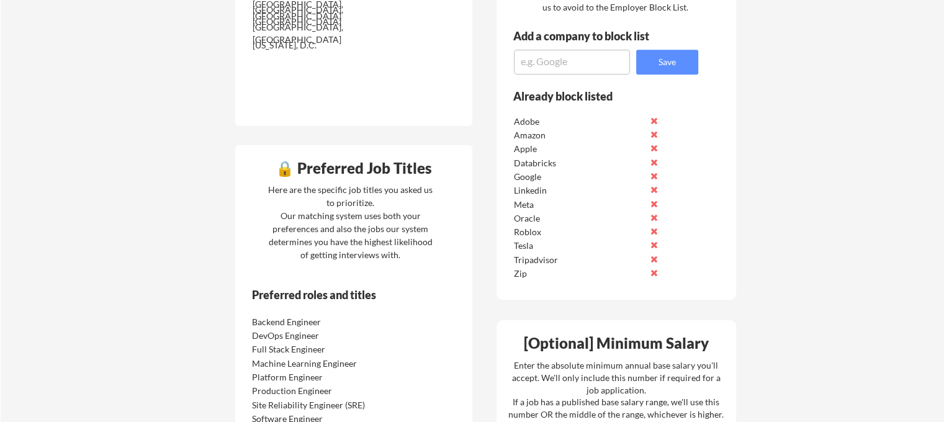
click at [658, 260] on button at bounding box center [654, 259] width 9 height 9
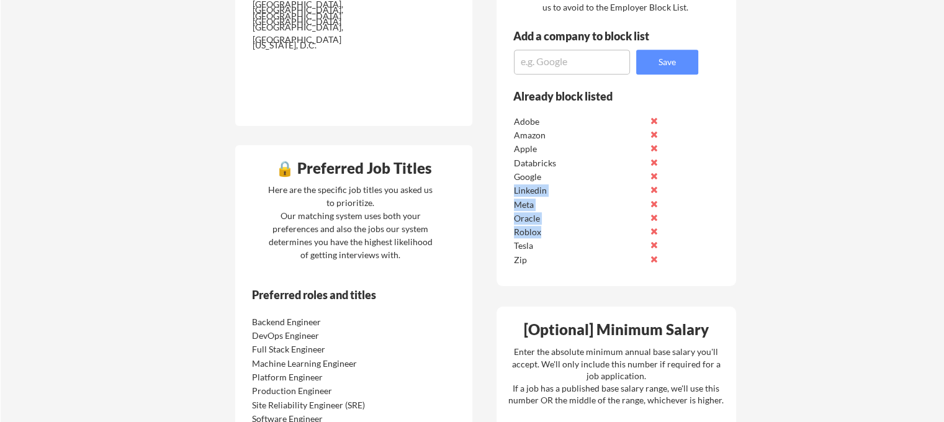
drag, startPoint x: 603, startPoint y: 235, endPoint x: 562, endPoint y: 176, distance: 71.3
click at [562, 176] on div "Adobe Amazon Apple Databricks Google Linkedin Meta Oracle Roblox Tesla Zip Zip …" at bounding box center [600, 188] width 177 height 152
click at [602, 243] on div "Tesla" at bounding box center [579, 246] width 131 height 12
click at [650, 257] on button at bounding box center [654, 259] width 9 height 9
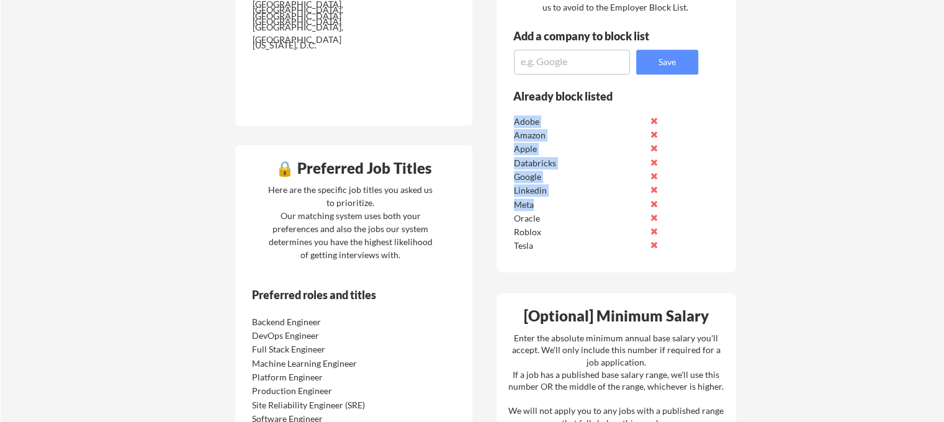
drag, startPoint x: 612, startPoint y: 258, endPoint x: 568, endPoint y: 201, distance: 72.7
click at [568, 201] on div "Already block listed Adobe Amazon Apple Databricks Google Linkedin Meta Oracle …" at bounding box center [598, 176] width 202 height 174
click at [560, 211] on div at bounding box center [560, 211] width 0 height 0
drag, startPoint x: 568, startPoint y: 208, endPoint x: 574, endPoint y: 235, distance: 28.0
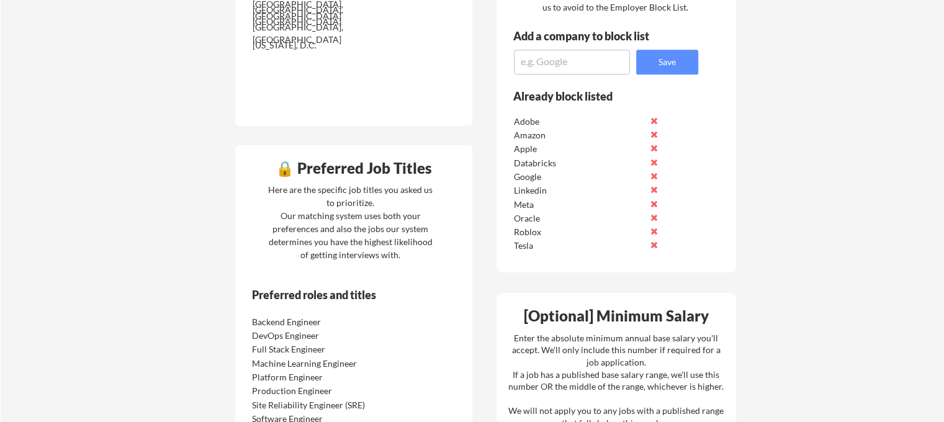
click at [625, 211] on div "Oracle" at bounding box center [600, 216] width 177 height 14
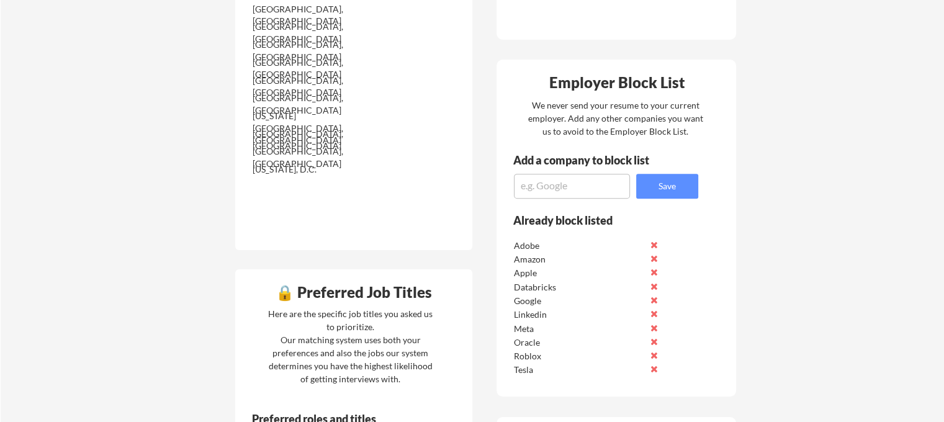
click at [525, 261] on div "Amazon" at bounding box center [579, 259] width 131 height 12
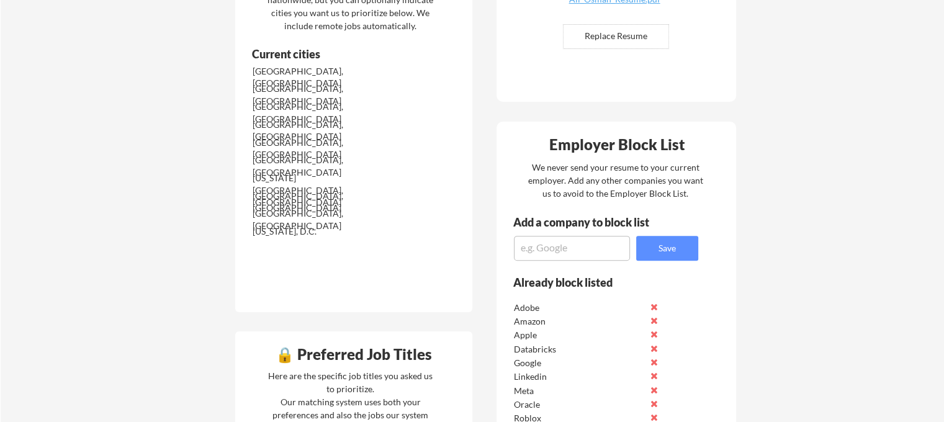
scroll to position [497, 0]
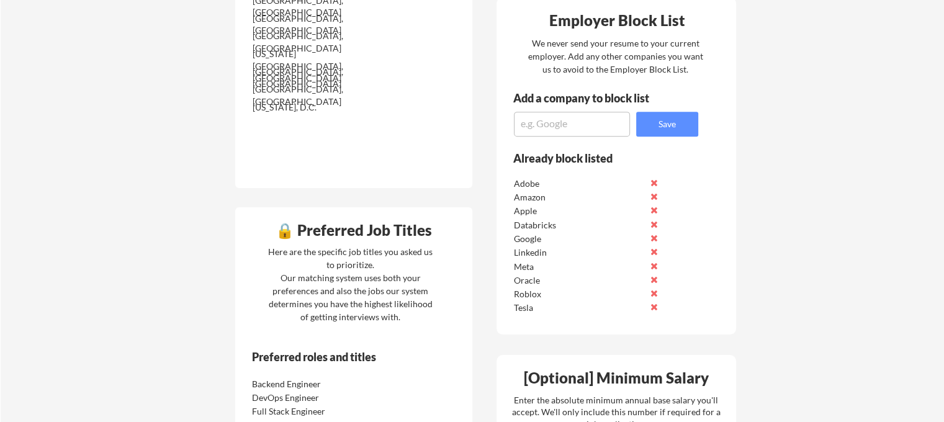
drag, startPoint x: 546, startPoint y: 294, endPoint x: 532, endPoint y: 260, distance: 37.8
click at [532, 263] on div "Adobe Amazon Apple Databricks Google Linkedin Meta Oracle Roblox Tesla Zip Zip …" at bounding box center [600, 243] width 177 height 138
click at [532, 258] on div "Meta" at bounding box center [600, 265] width 177 height 14
click at [550, 268] on div "Meta" at bounding box center [579, 267] width 131 height 12
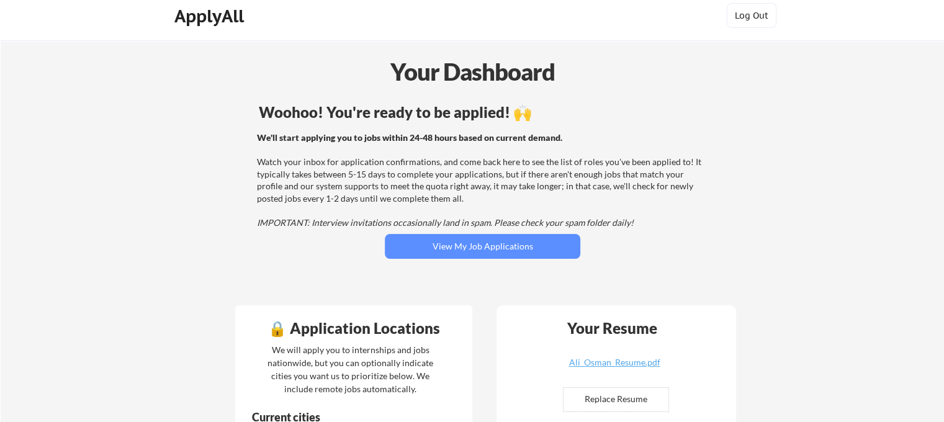
scroll to position [0, 0]
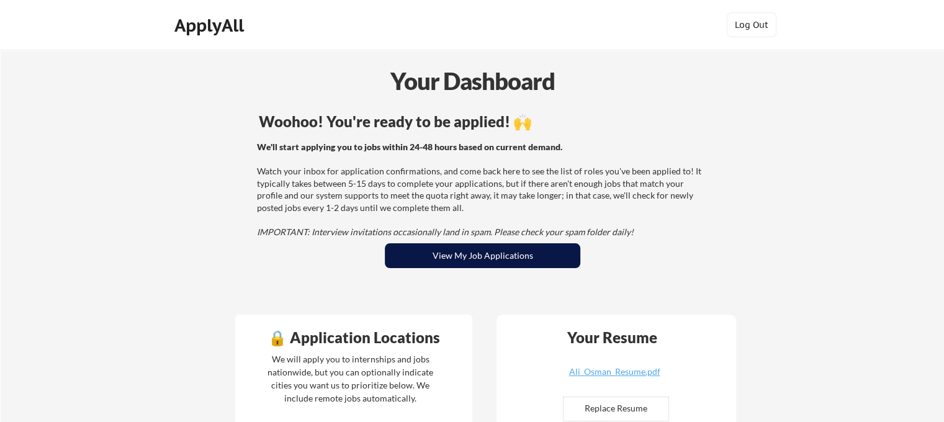
click at [553, 266] on button "View My Job Applications" at bounding box center [483, 255] width 196 height 25
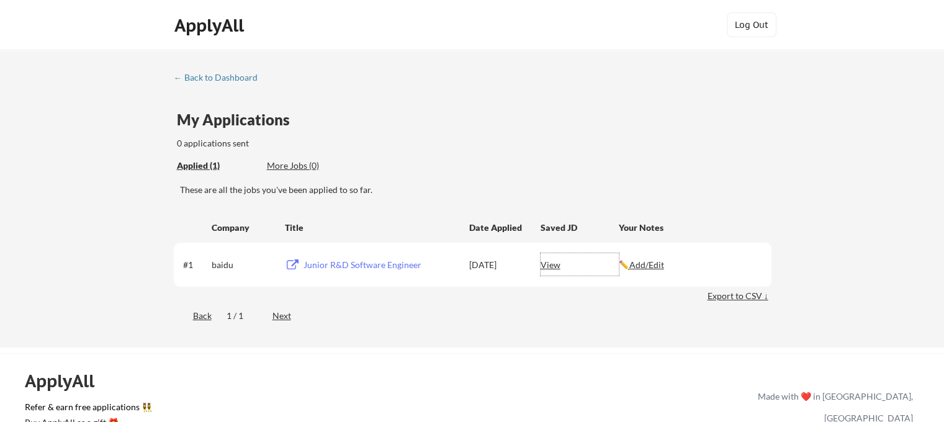
click at [364, 211] on div "← Back to Dashboard My Applications 0 applications sent Applied (1) More Jobs (…" at bounding box center [472, 201] width 621 height 257
click at [274, 167] on div "More Jobs (0)" at bounding box center [312, 166] width 91 height 12
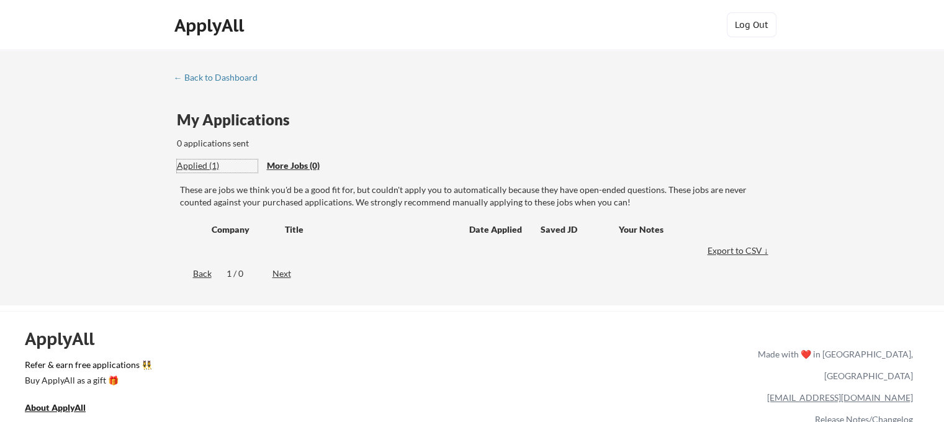
click at [192, 160] on div "Applied (1)" at bounding box center [217, 166] width 81 height 12
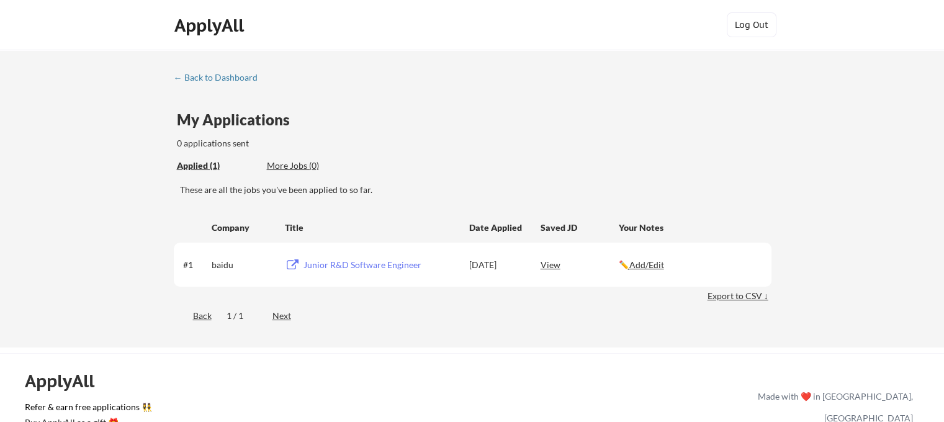
click at [224, 197] on div "These are all the jobs you've been applied to so far." at bounding box center [476, 195] width 592 height 22
click at [268, 191] on div "These are all the jobs you've been applied to so far." at bounding box center [476, 190] width 592 height 12
click at [373, 196] on div "These are all the jobs you've been applied to so far." at bounding box center [476, 195] width 592 height 22
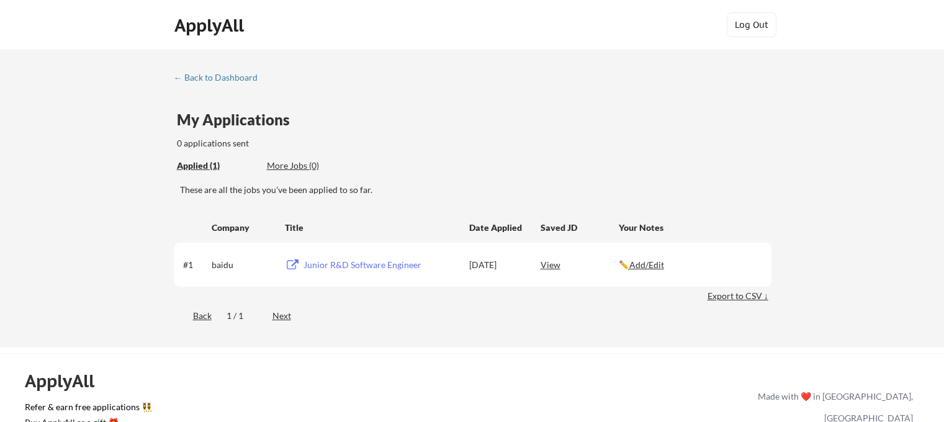
click at [225, 145] on div "0 applications sent" at bounding box center [297, 143] width 240 height 12
click at [224, 78] on div "← Back to Dashboard" at bounding box center [220, 77] width 93 height 9
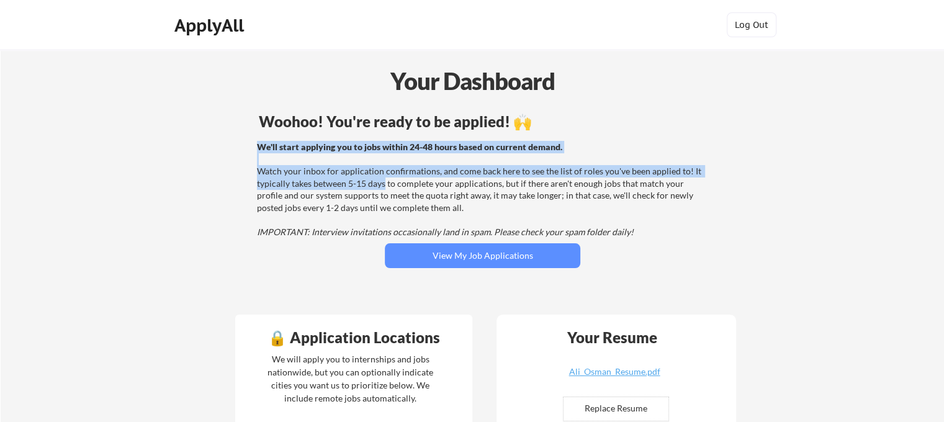
drag, startPoint x: 278, startPoint y: 160, endPoint x: 385, endPoint y: 179, distance: 108.6
click at [385, 179] on div "We'll start applying you to jobs within 24-48 hours based on current demand. Wa…" at bounding box center [480, 189] width 497 height 97
click at [385, 179] on div "We'll start applying you to jobs within 24-48 hours based on current demand. Wa…" at bounding box center [481, 189] width 448 height 97
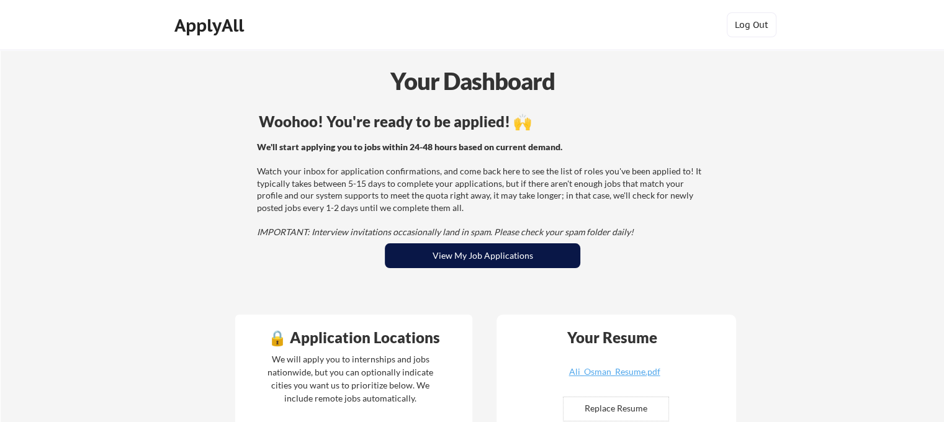
click at [473, 255] on button "View My Job Applications" at bounding box center [483, 255] width 196 height 25
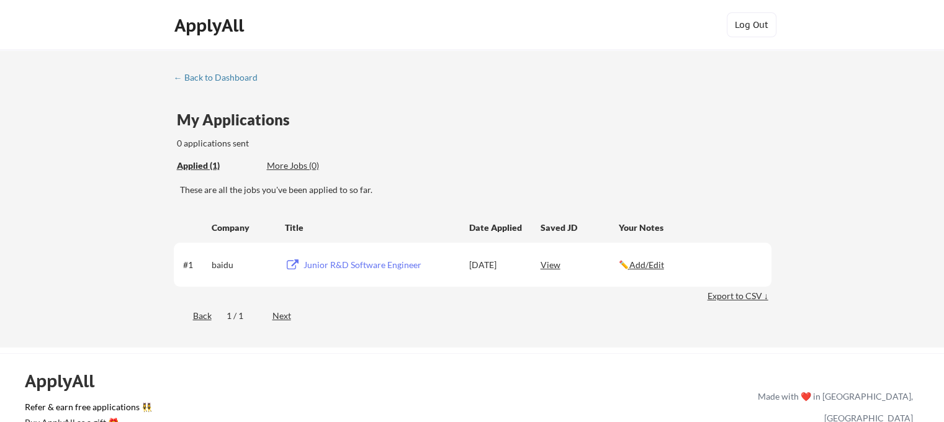
click at [226, 267] on div "baidu" at bounding box center [243, 265] width 62 height 12
click at [316, 271] on div "Junior R&D Software Engineer" at bounding box center [379, 264] width 157 height 22
